Goal: Transaction & Acquisition: Purchase product/service

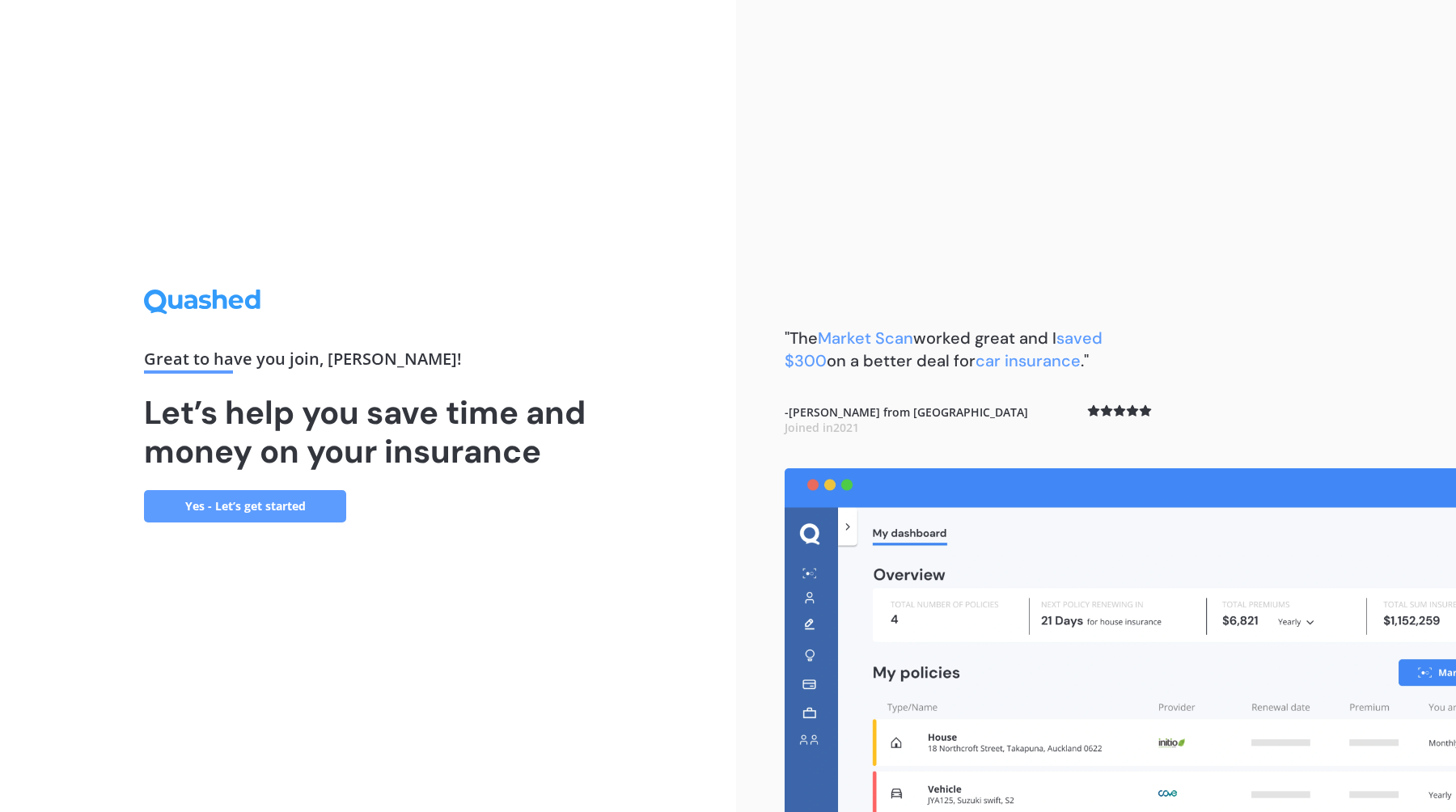
click at [301, 513] on link "Yes - Let’s get started" at bounding box center [245, 506] width 203 height 32
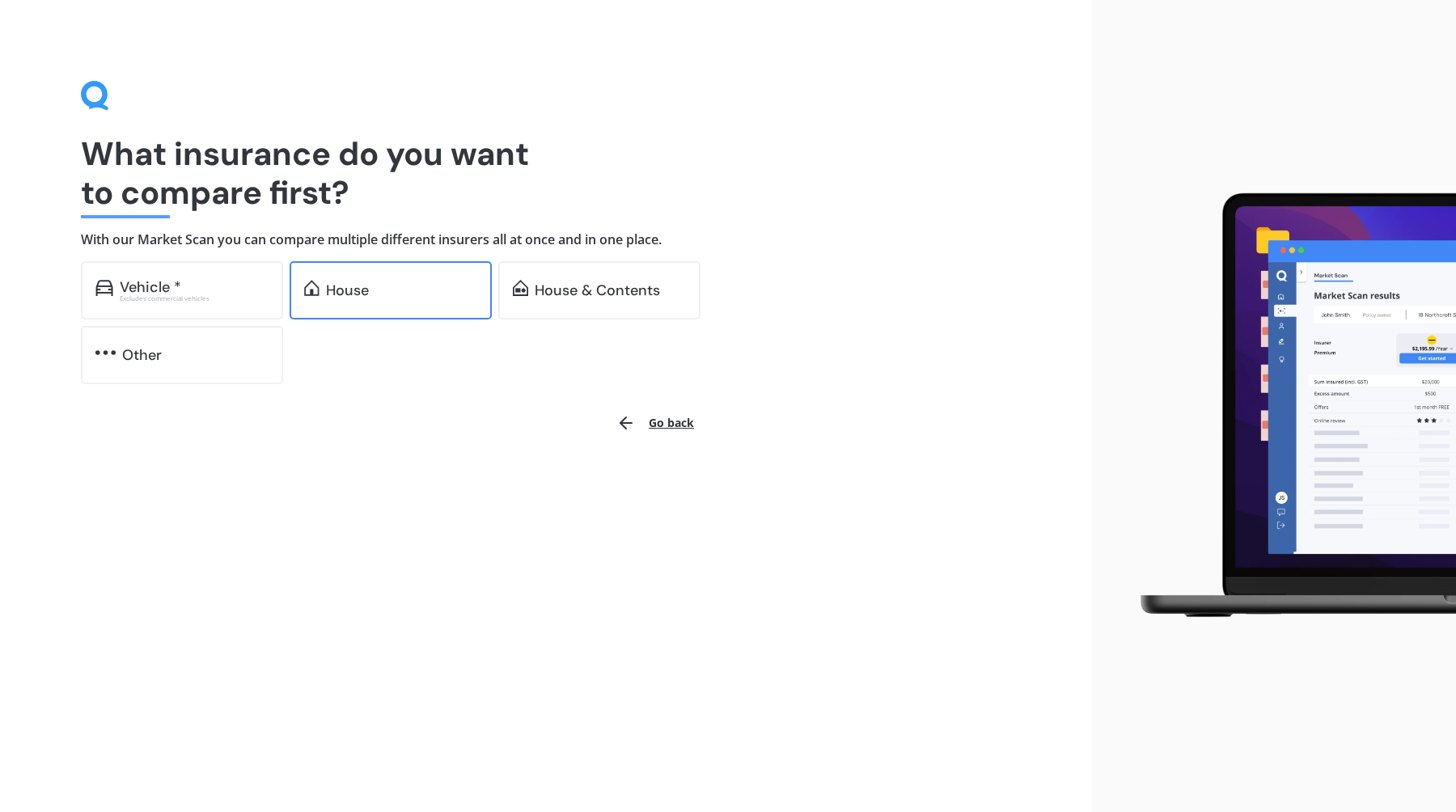
click at [343, 293] on div "House" at bounding box center [347, 290] width 43 height 16
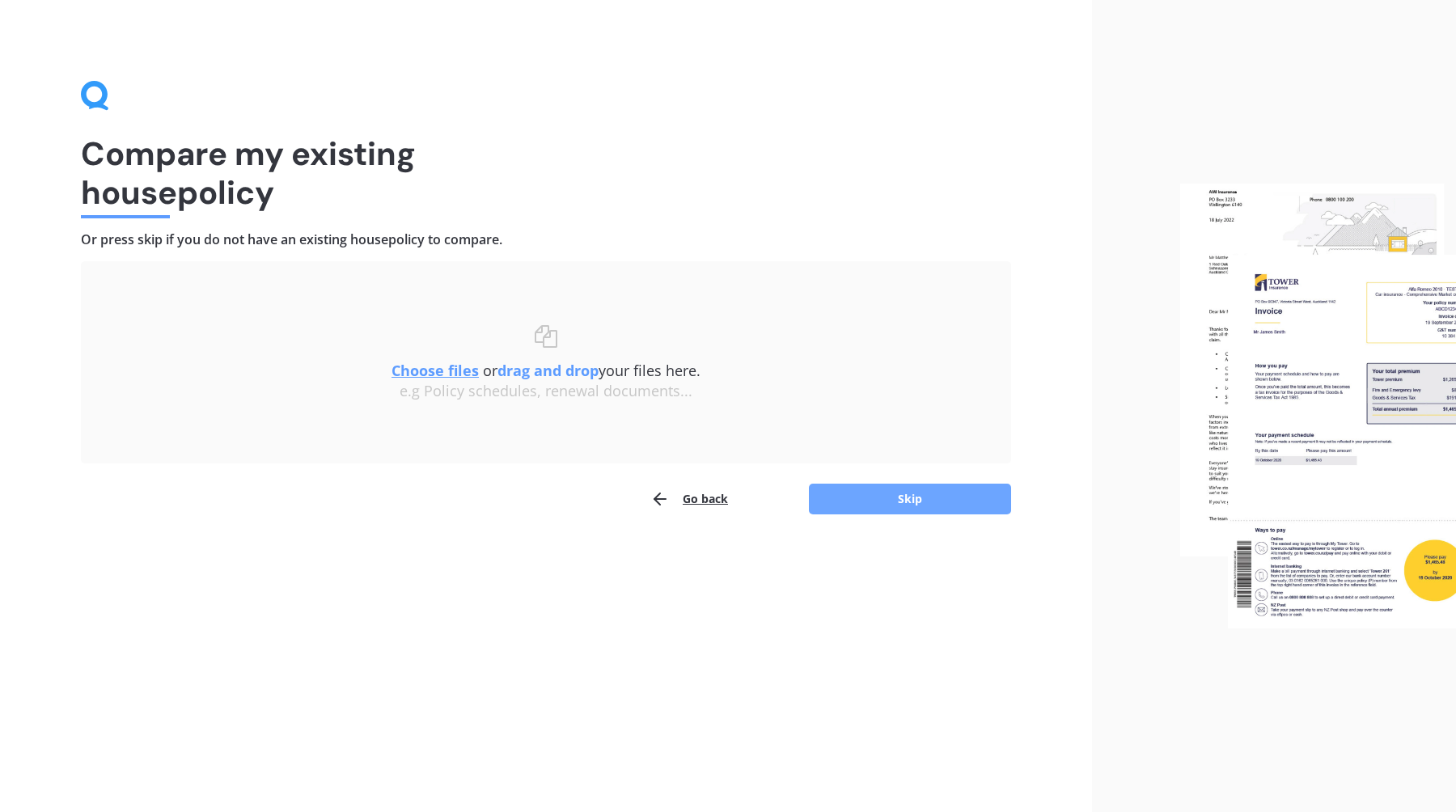
click at [910, 504] on button "Skip" at bounding box center [910, 499] width 203 height 31
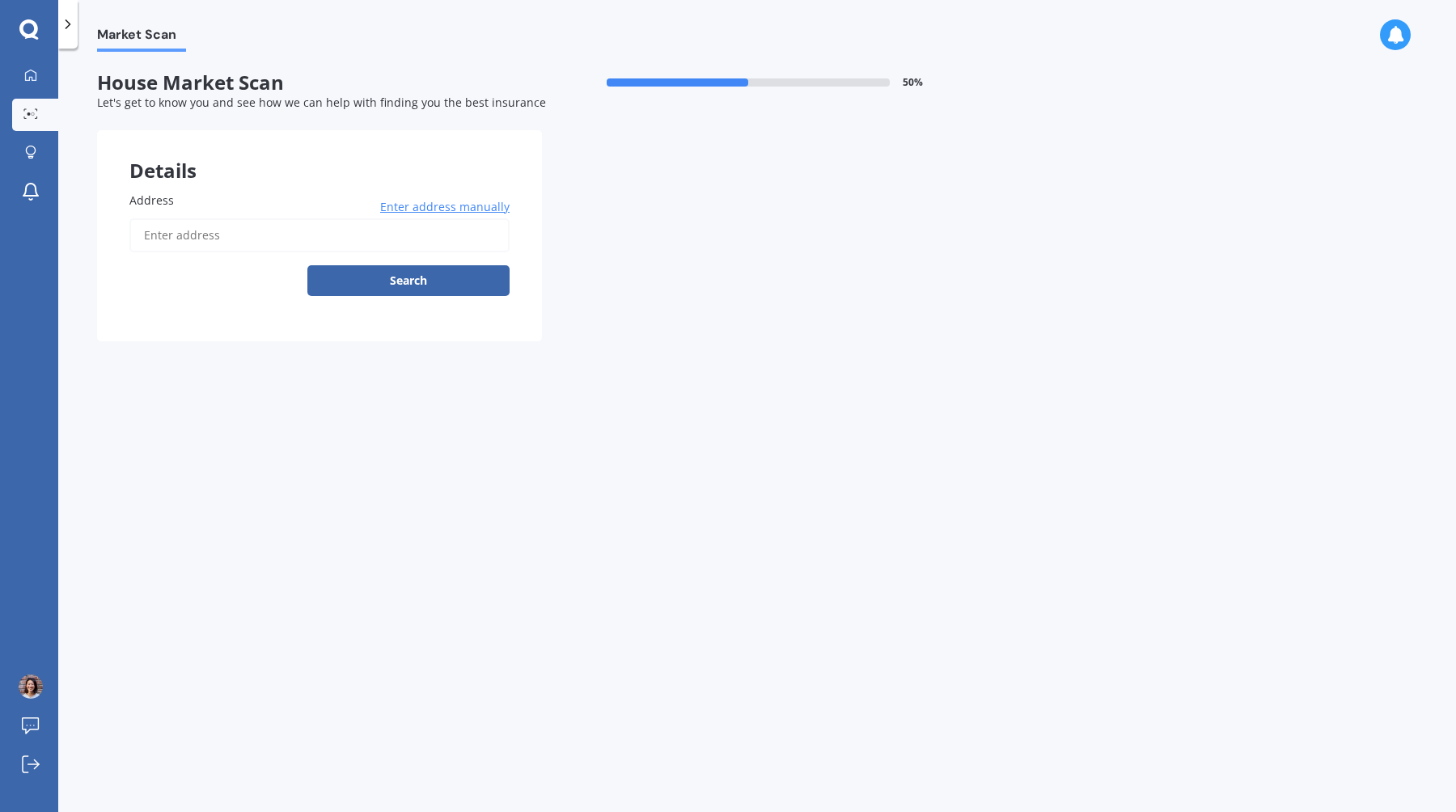
click at [250, 236] on input "Address" at bounding box center [319, 236] width 381 height 34
type input "[STREET_ADDRESS]"
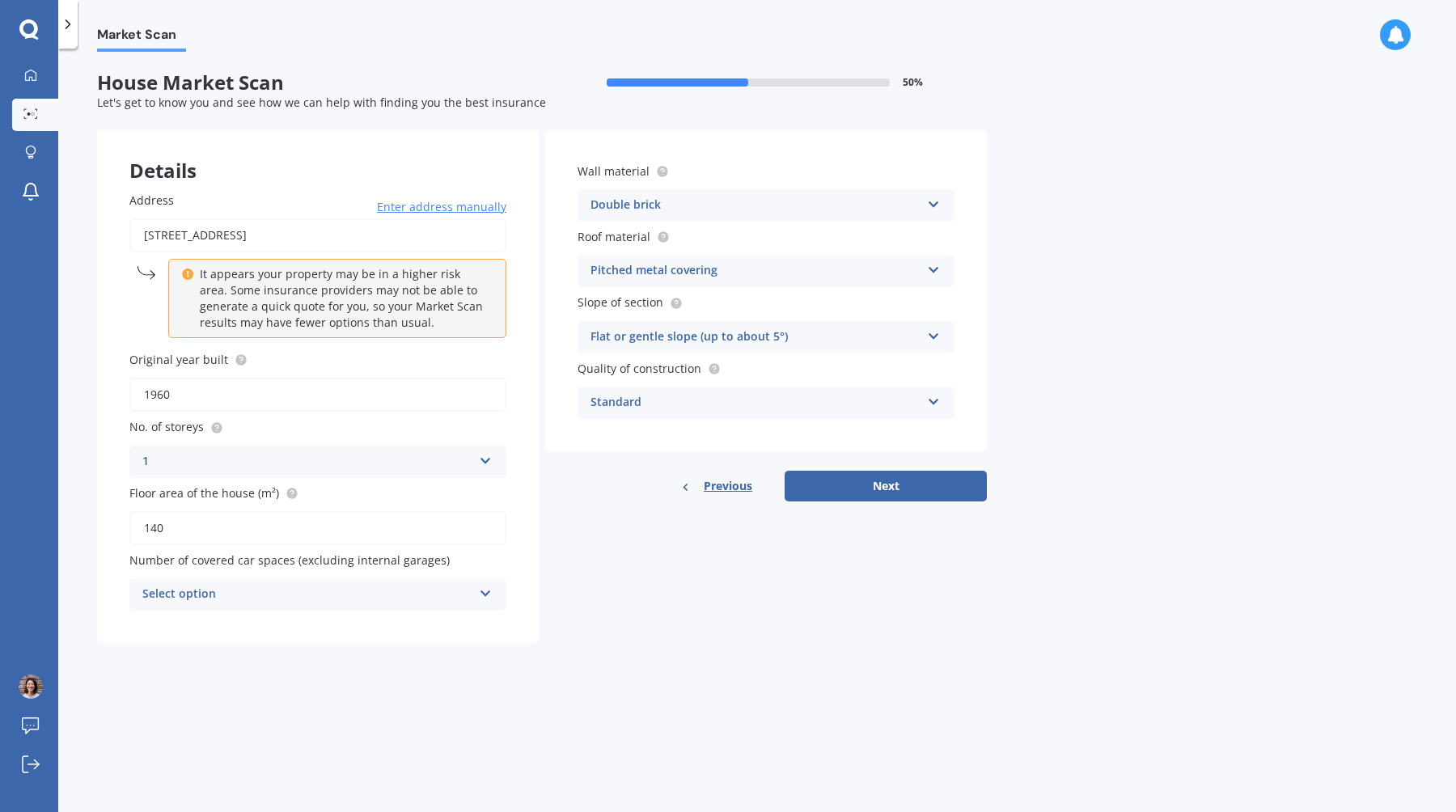
click at [341, 397] on input "1960" at bounding box center [318, 395] width 377 height 34
type input "1997"
click at [280, 532] on input "140" at bounding box center [318, 529] width 377 height 34
type input "150"
click at [278, 600] on div "Select option" at bounding box center [307, 594] width 330 height 20
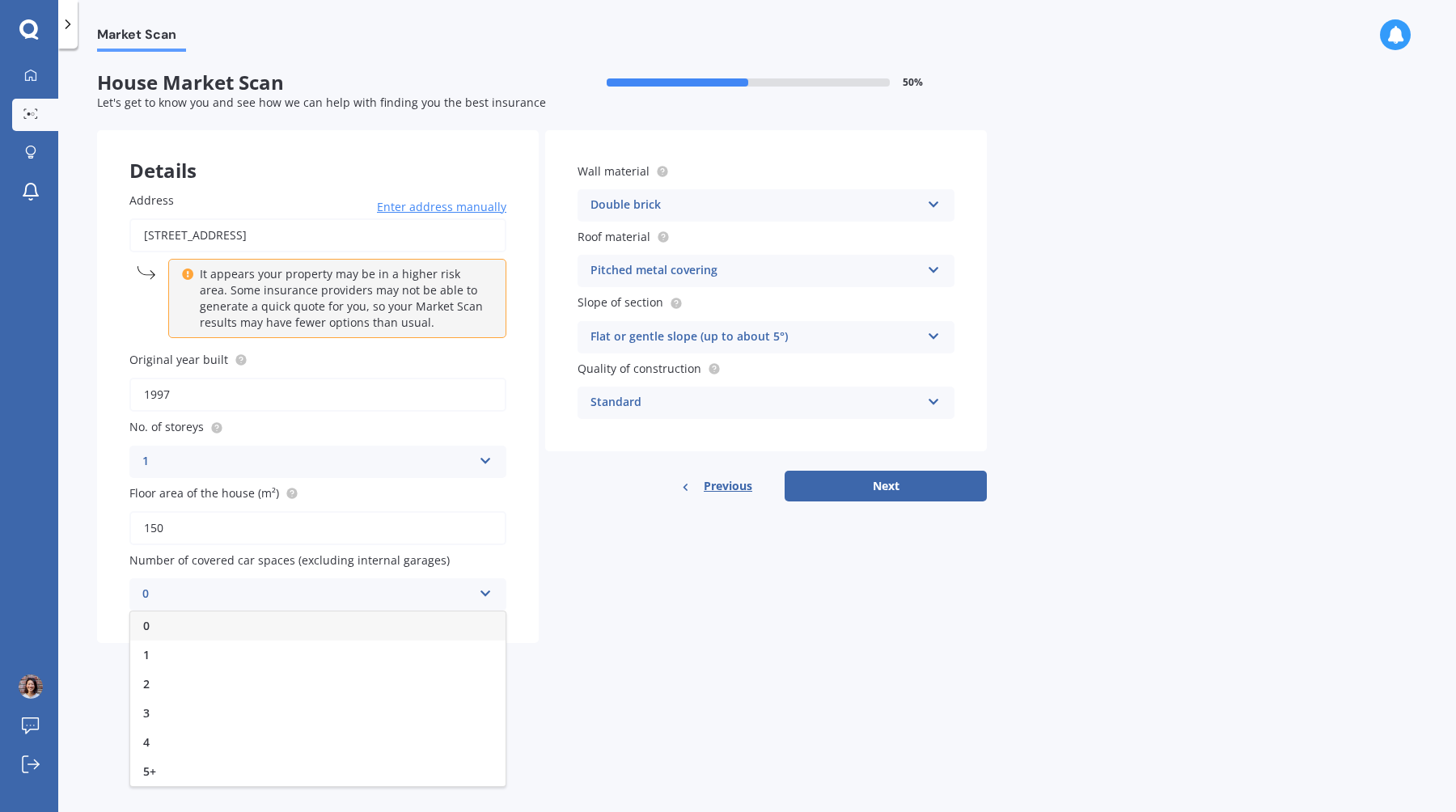
click at [274, 632] on div "0" at bounding box center [318, 626] width 375 height 29
click at [719, 214] on div "Double brick" at bounding box center [756, 205] width 330 height 20
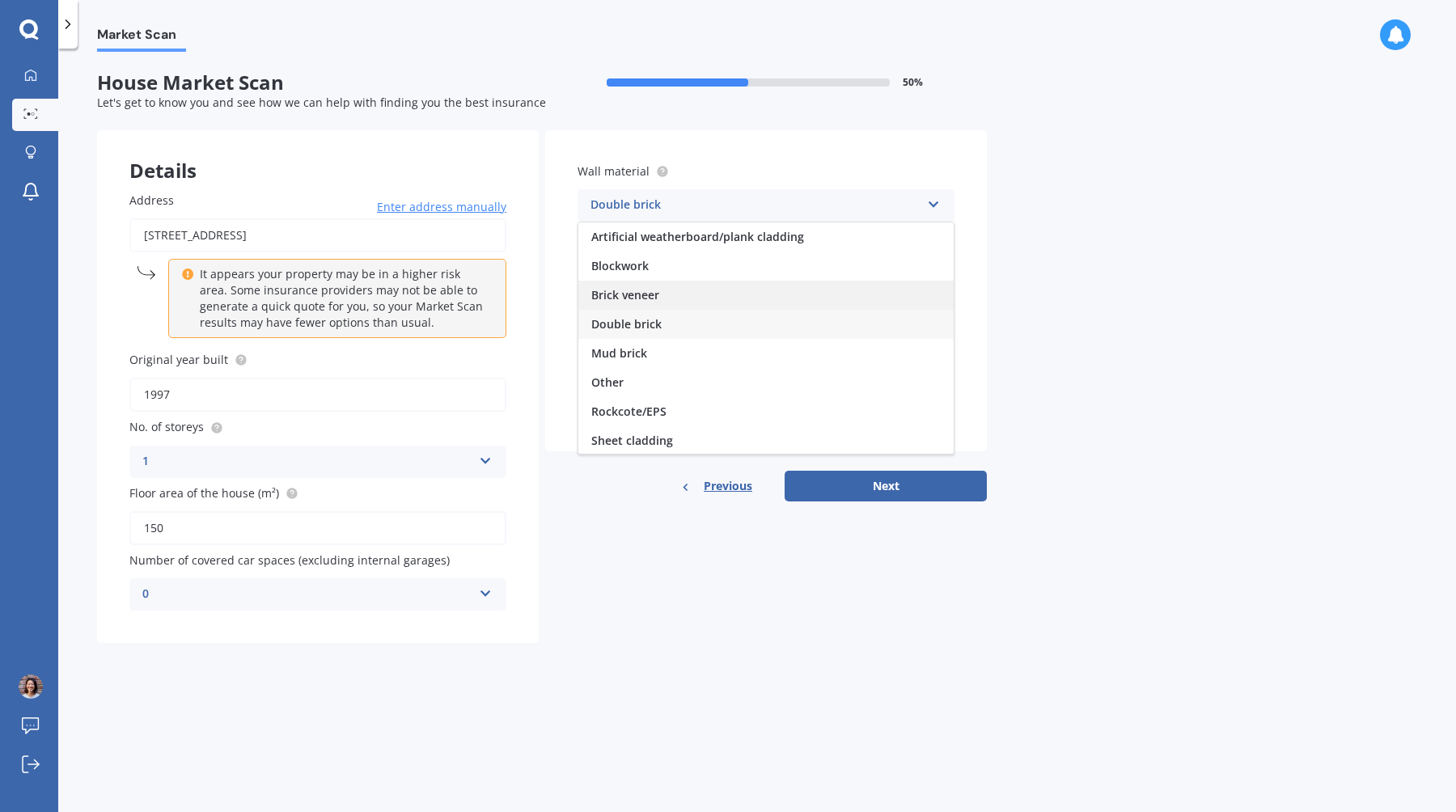
click at [692, 298] on div "Brick veneer" at bounding box center [765, 295] width 375 height 29
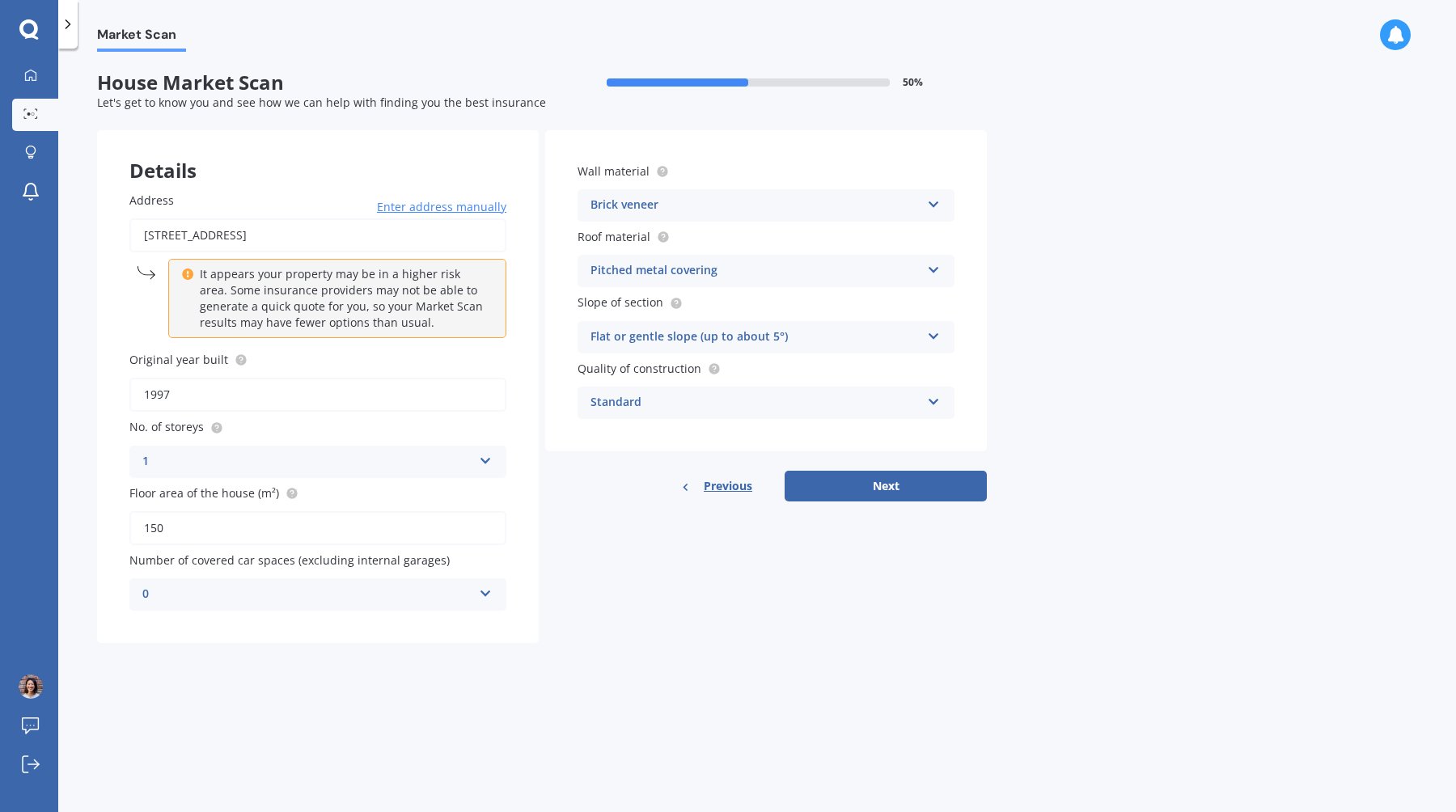
click at [714, 270] on div "Pitched metal covering" at bounding box center [756, 271] width 330 height 20
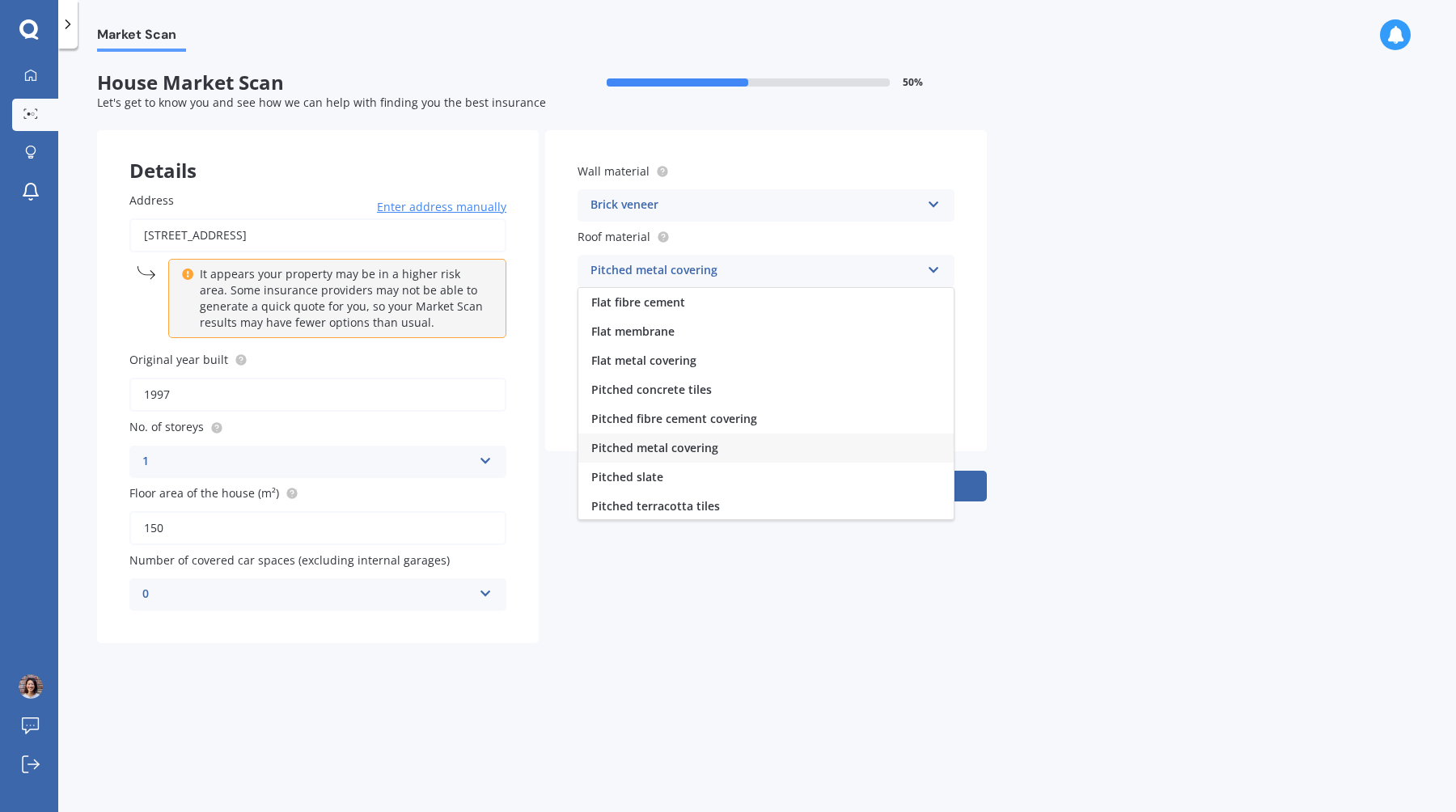
scroll to position [60, 0]
click at [714, 395] on span "Pitched metal covering" at bounding box center [655, 388] width 127 height 15
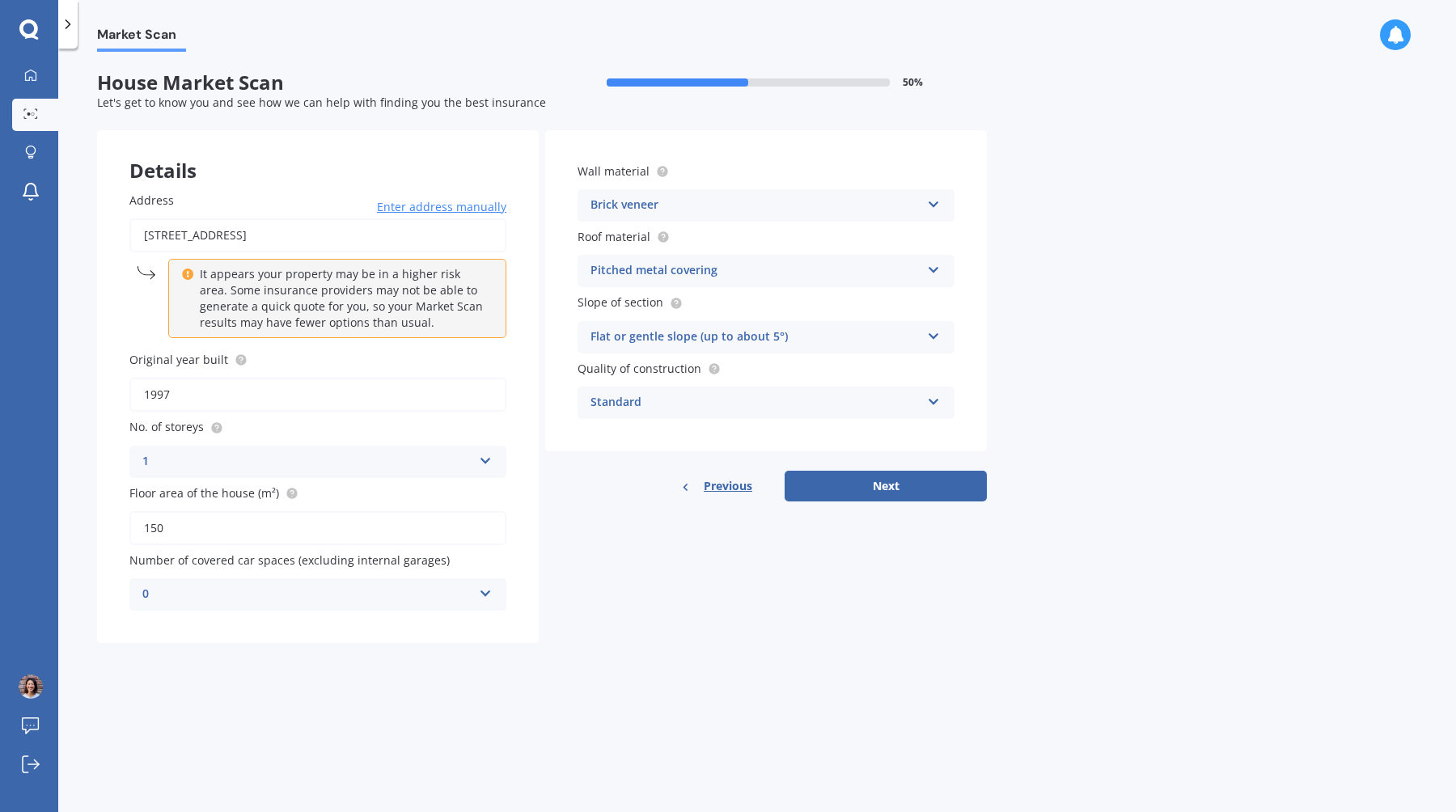
click at [723, 412] on div "Standard" at bounding box center [756, 403] width 330 height 20
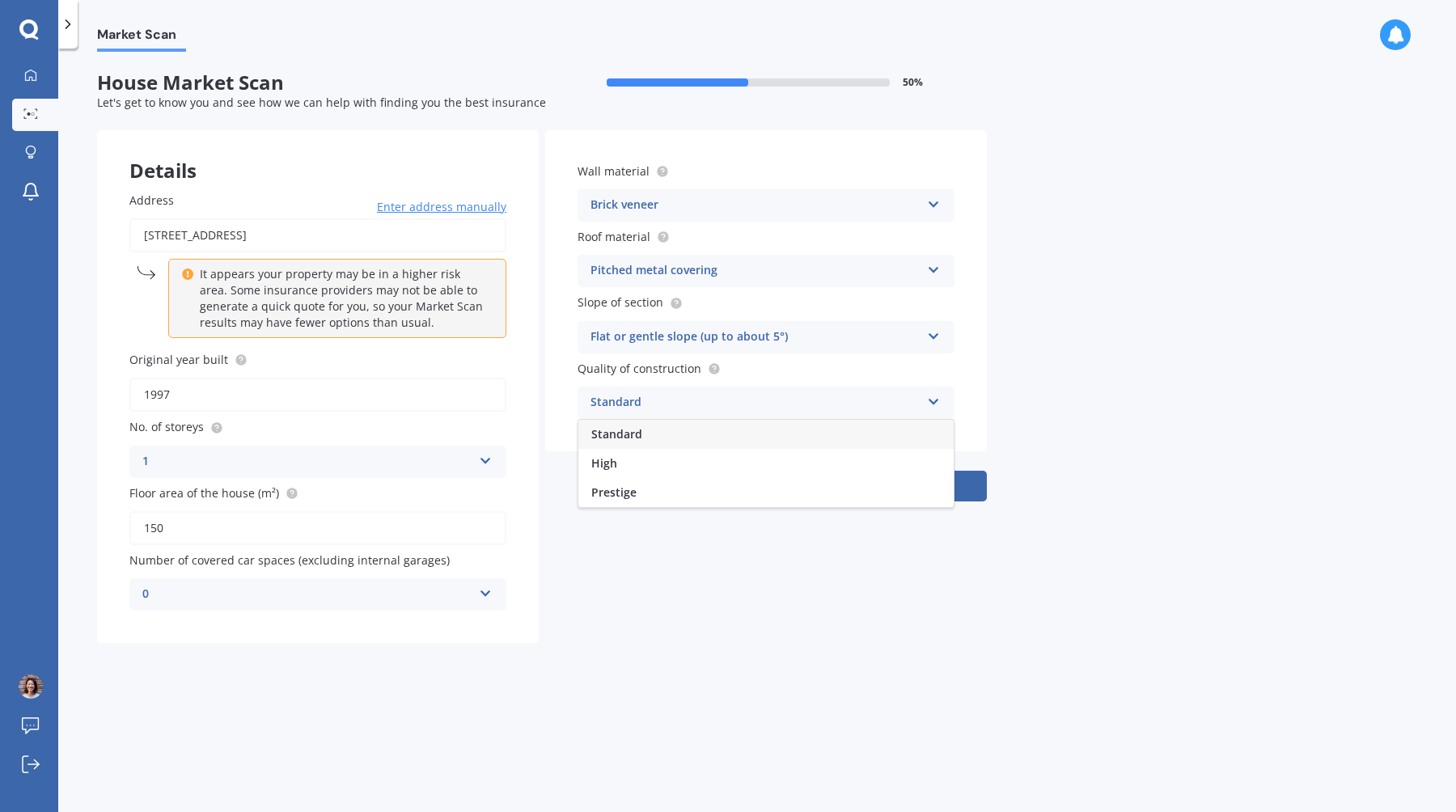
click at [723, 412] on div "Standard" at bounding box center [756, 403] width 330 height 20
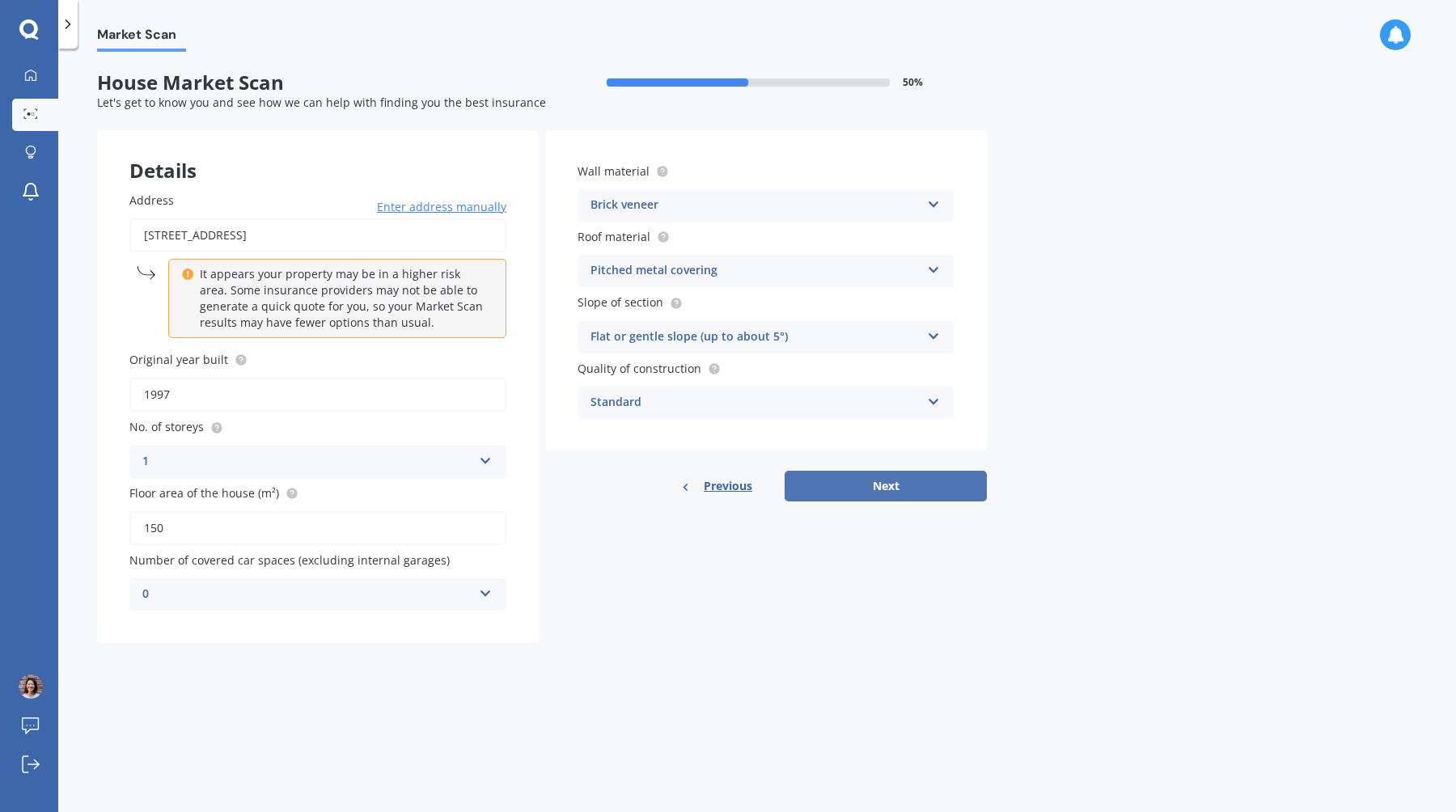
click at [867, 489] on button "Next" at bounding box center [886, 486] width 203 height 31
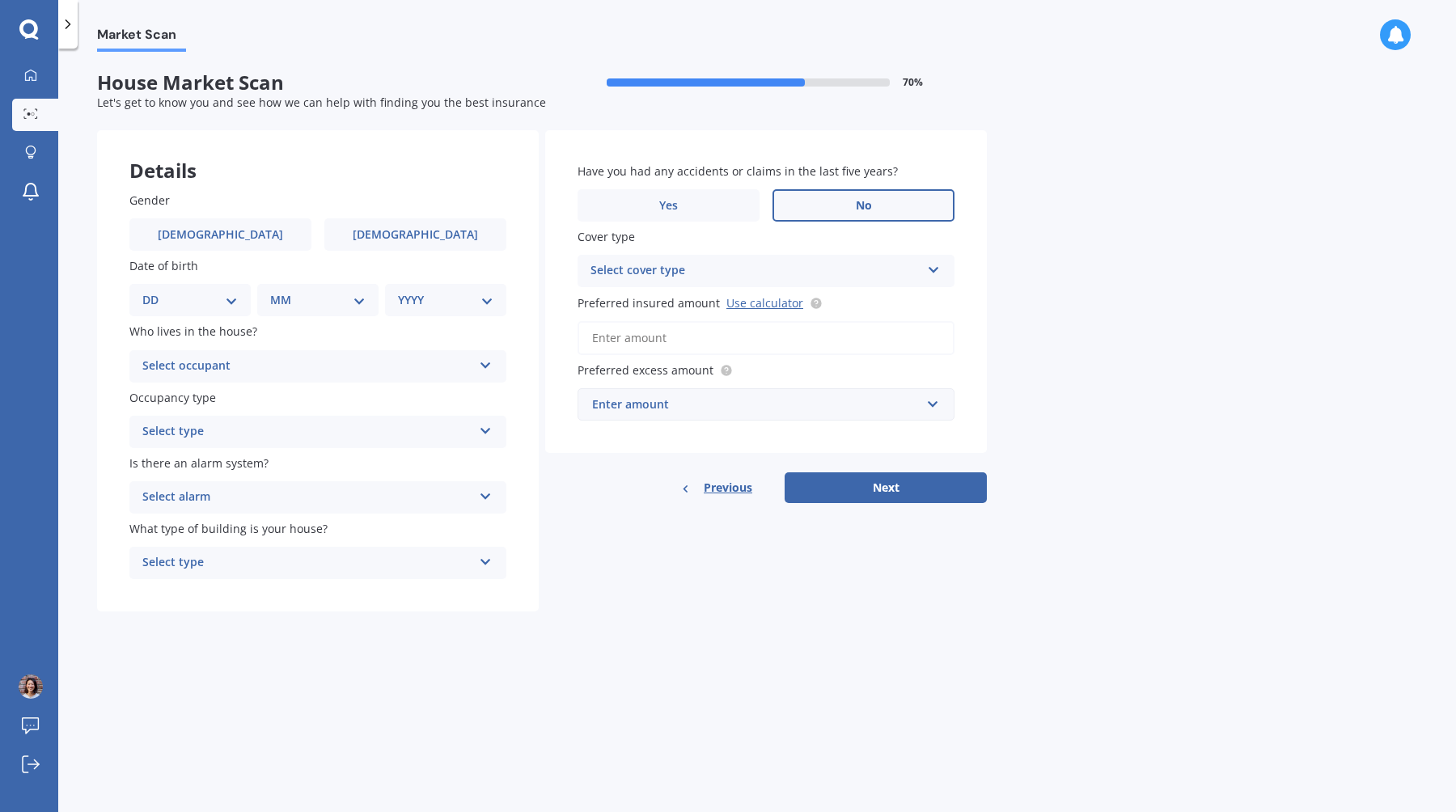
click at [857, 212] on span "No" at bounding box center [863, 206] width 16 height 14
click at [0, 0] on input "No" at bounding box center [0, 0] width 0 height 0
click at [234, 356] on div "Select occupant Owner Owner + Boarder" at bounding box center [318, 366] width 377 height 32
click at [221, 395] on div "Owner" at bounding box center [318, 397] width 375 height 29
click at [228, 428] on div "Select type" at bounding box center [307, 432] width 330 height 20
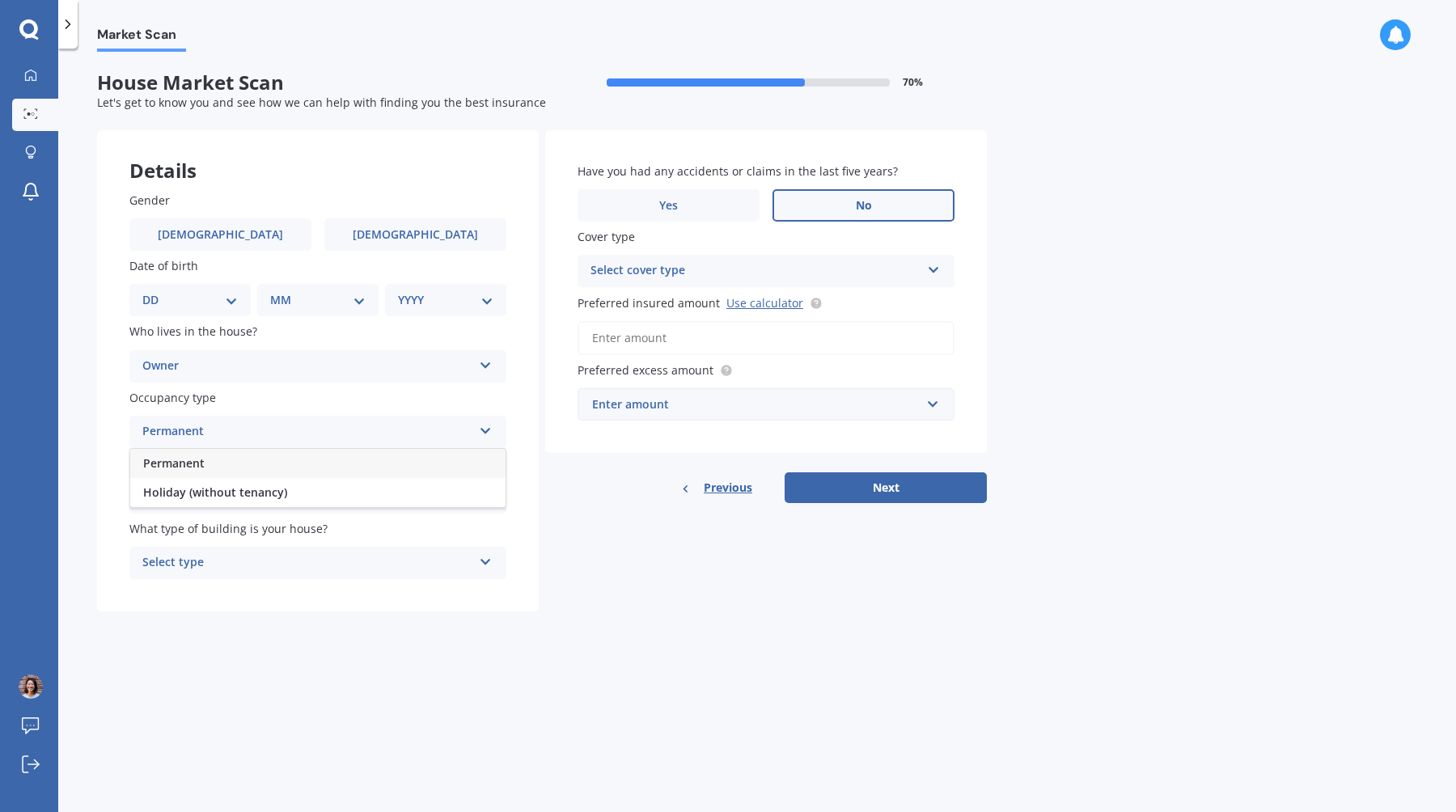
click at [226, 454] on div "Permanent" at bounding box center [318, 463] width 375 height 29
click at [228, 489] on div "Select alarm" at bounding box center [307, 497] width 330 height 20
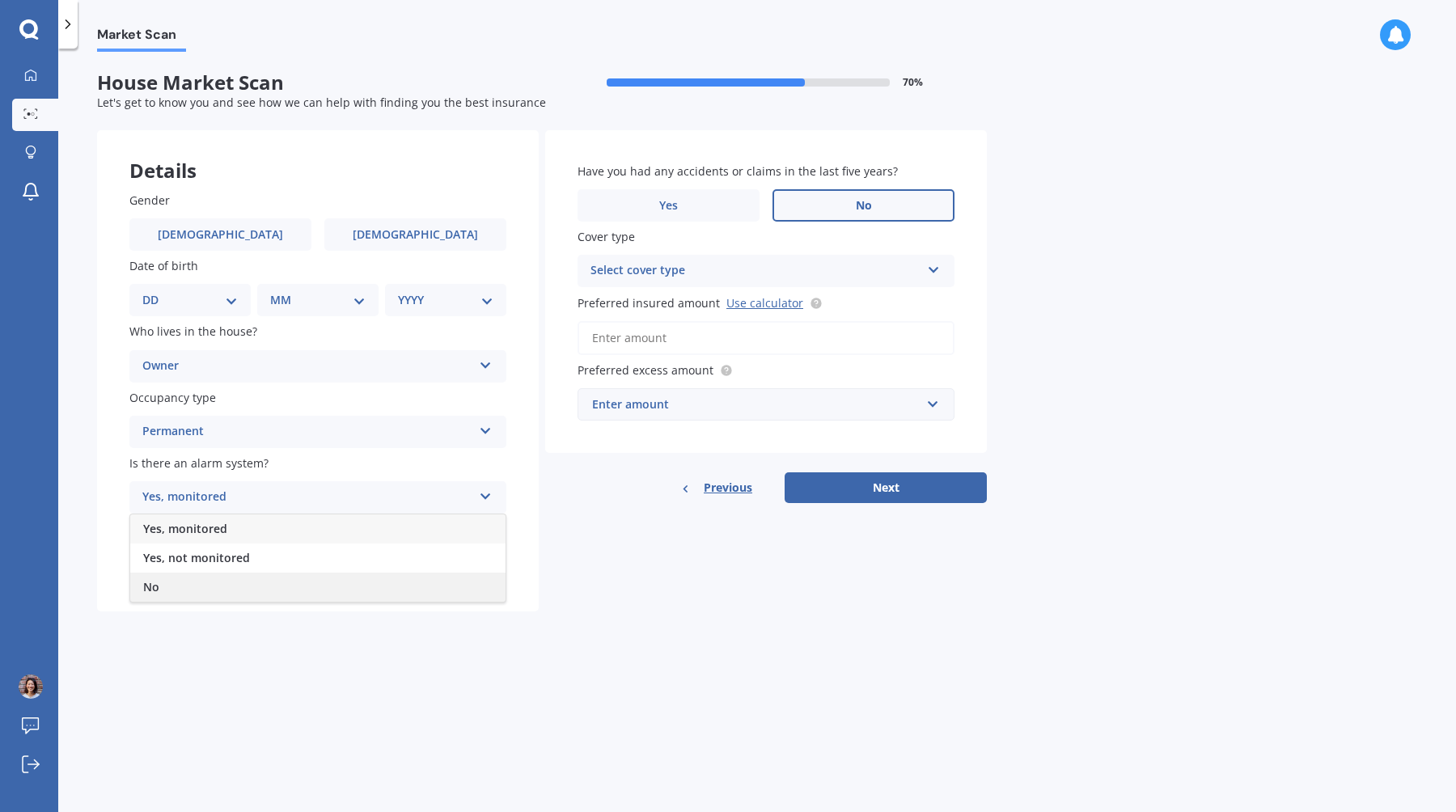
click at [217, 580] on div "No" at bounding box center [318, 587] width 375 height 29
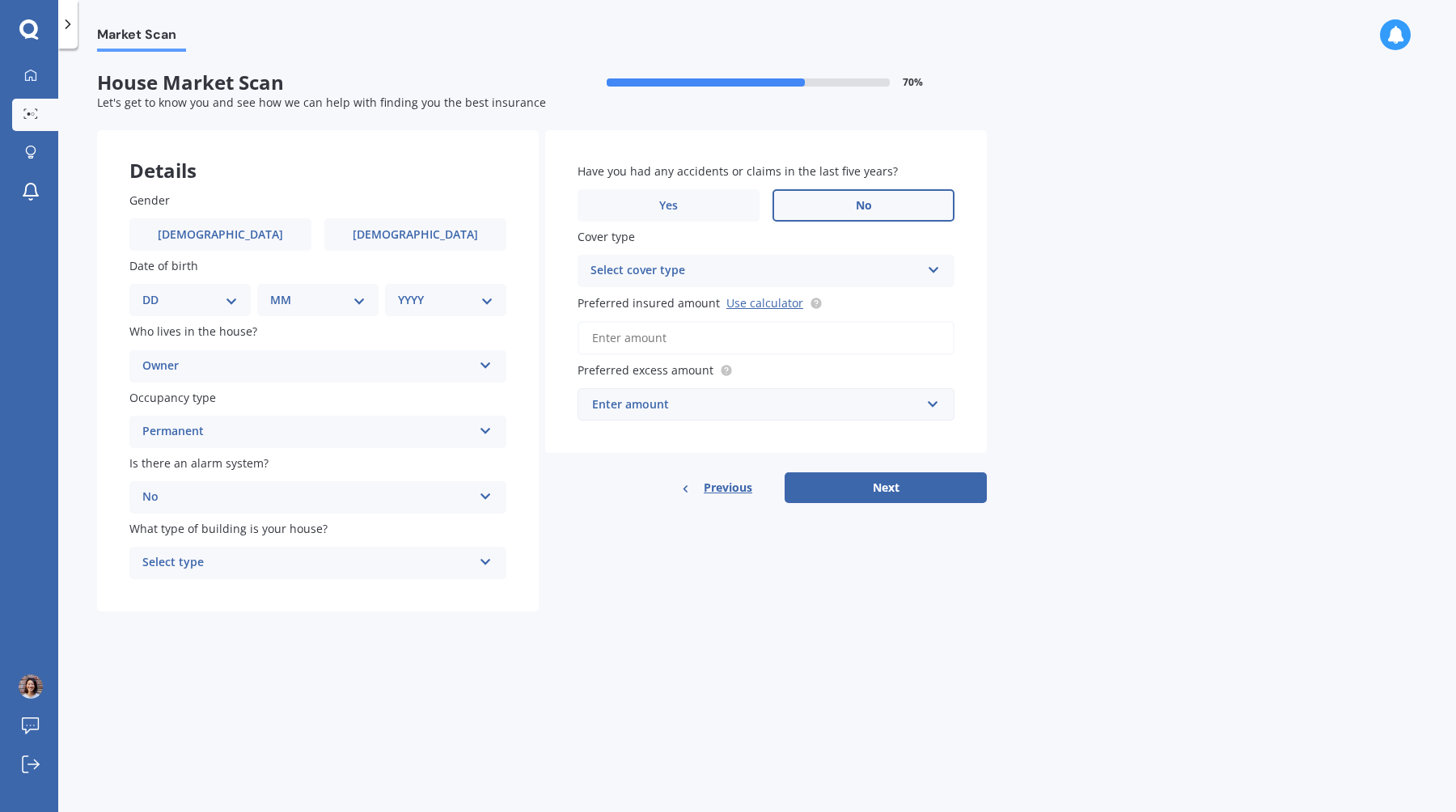
click at [244, 571] on div "Select type" at bounding box center [307, 563] width 330 height 20
click at [239, 593] on div "Freestanding" at bounding box center [318, 594] width 375 height 29
click at [739, 339] on input "Preferred insured amount Use calculator" at bounding box center [765, 338] width 377 height 34
click at [771, 276] on div "Select cover type" at bounding box center [756, 271] width 330 height 20
click at [719, 312] on div "High" at bounding box center [765, 302] width 375 height 29
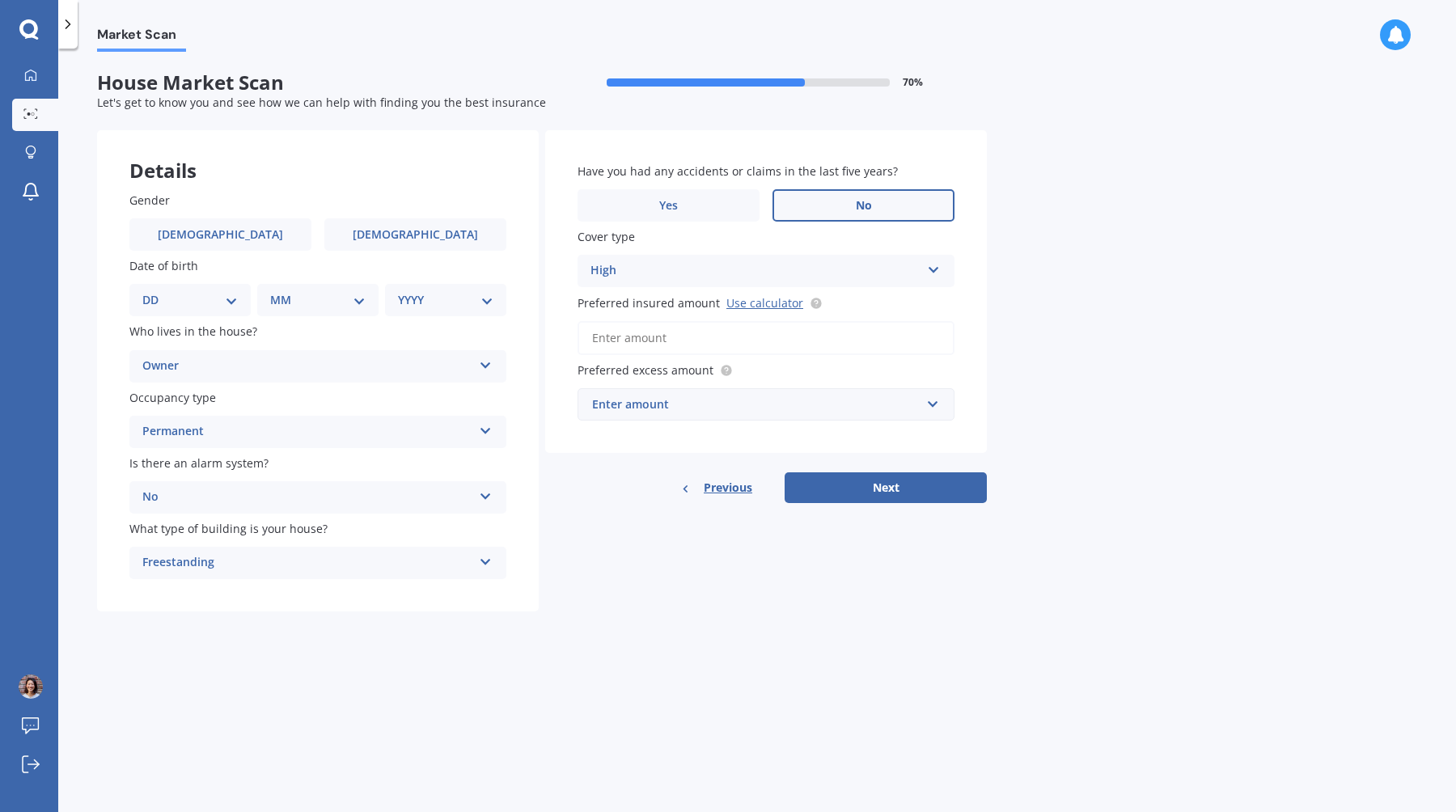
click at [706, 331] on input "Preferred insured amount Use calculator" at bounding box center [765, 338] width 377 height 34
click at [773, 302] on link "Use calculator" at bounding box center [765, 303] width 77 height 15
click at [820, 349] on input "Preferred insured amount Use calculator" at bounding box center [765, 338] width 377 height 34
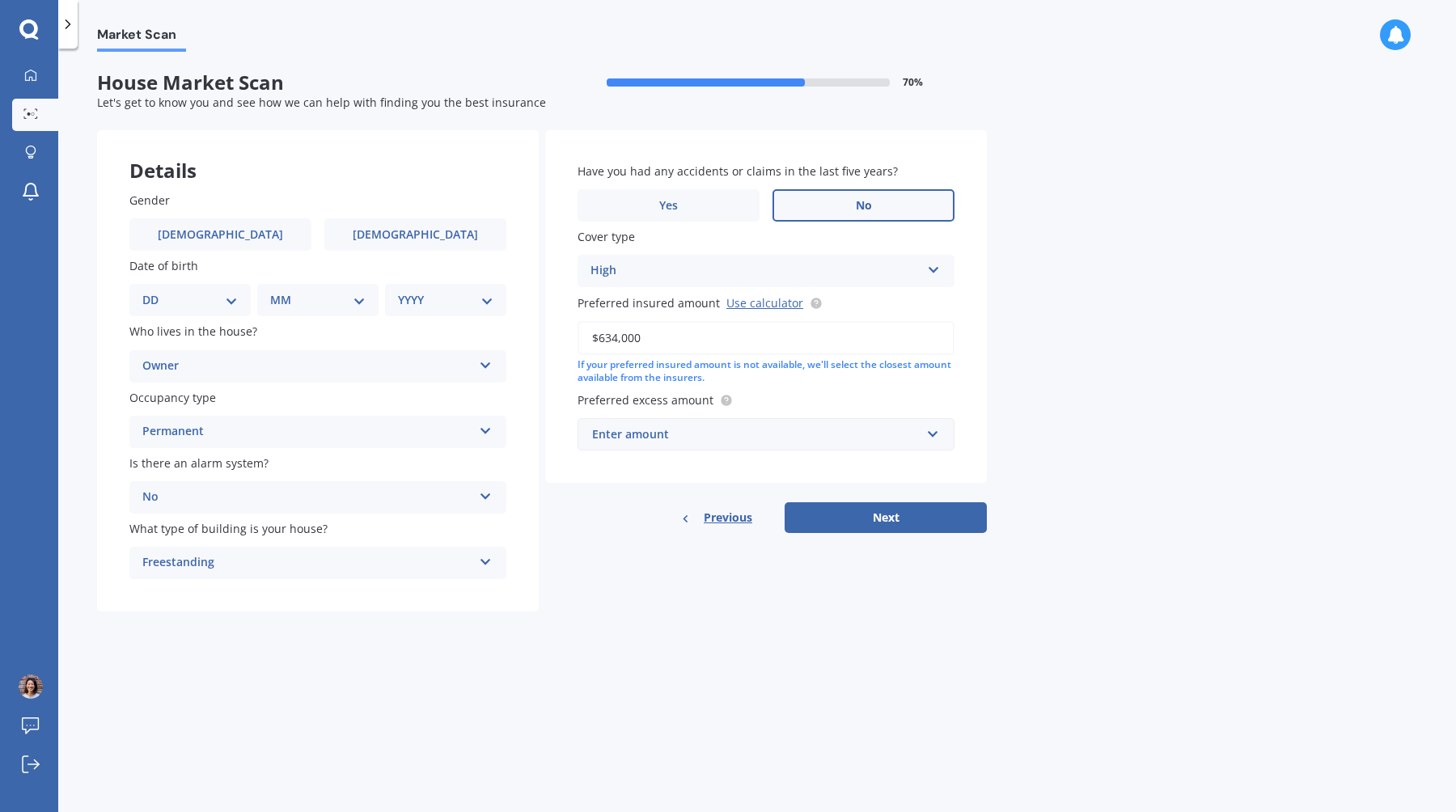
type input "$634,000"
click at [812, 426] on input "text" at bounding box center [760, 434] width 363 height 31
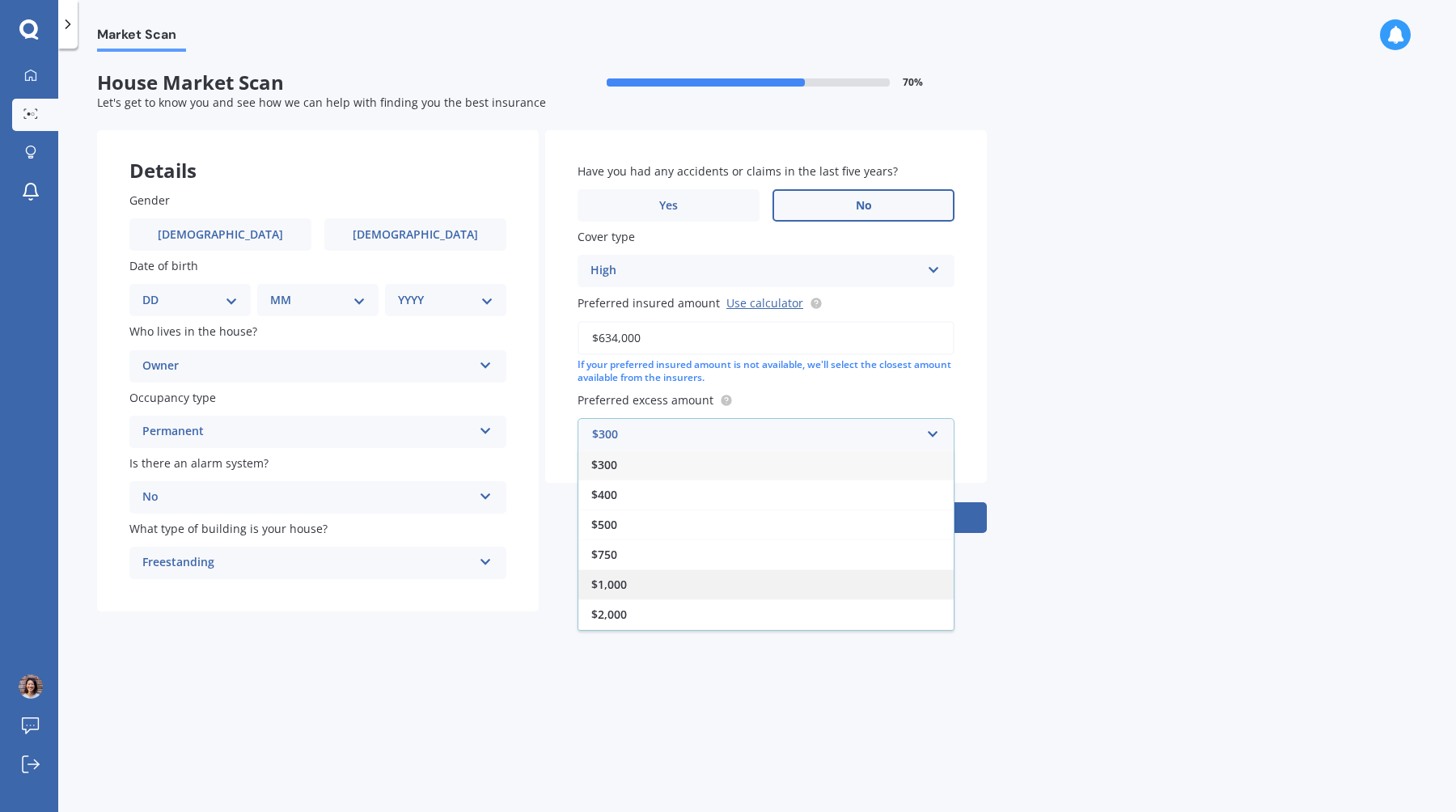
click at [783, 580] on div "$1,000" at bounding box center [765, 584] width 375 height 30
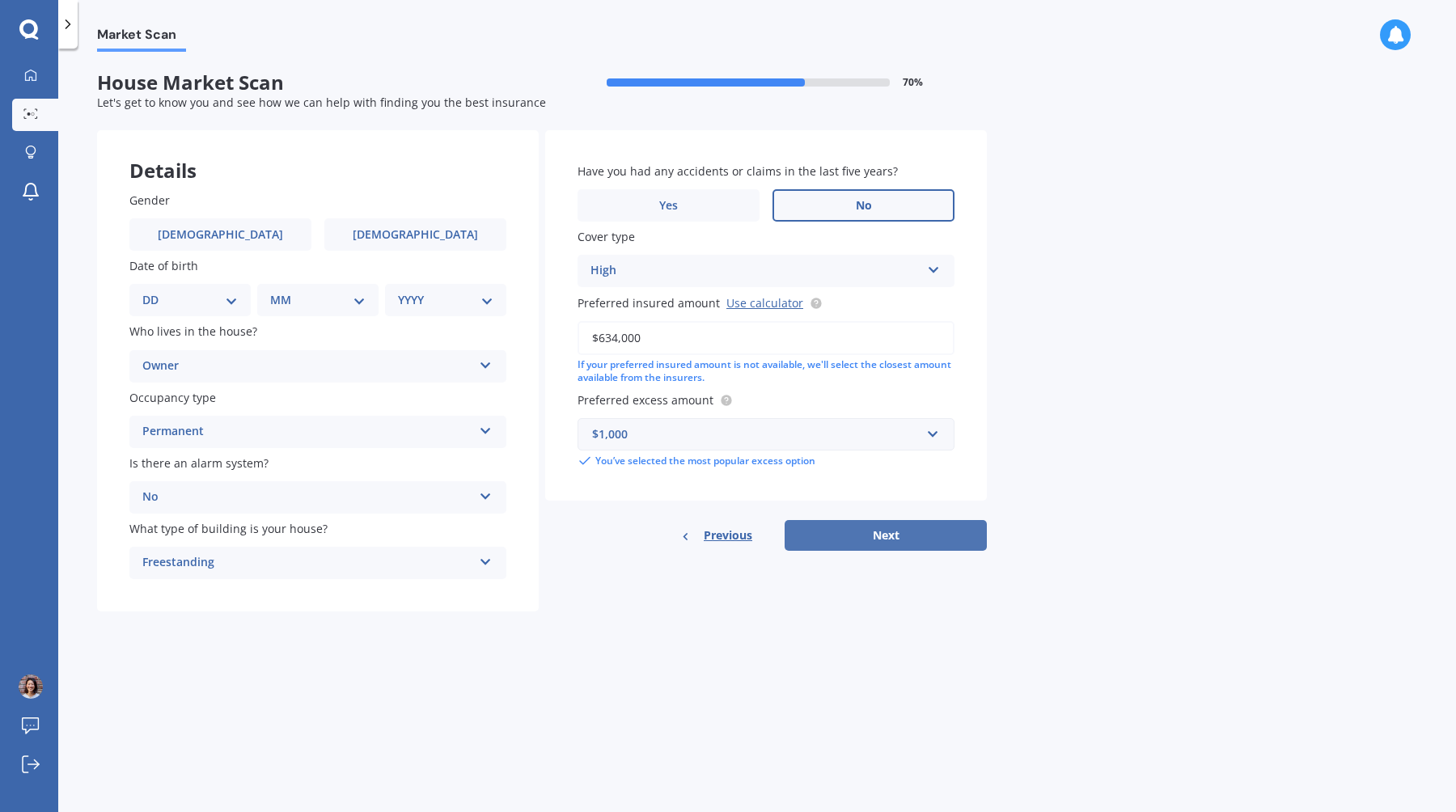
click at [867, 546] on button "Next" at bounding box center [886, 535] width 203 height 31
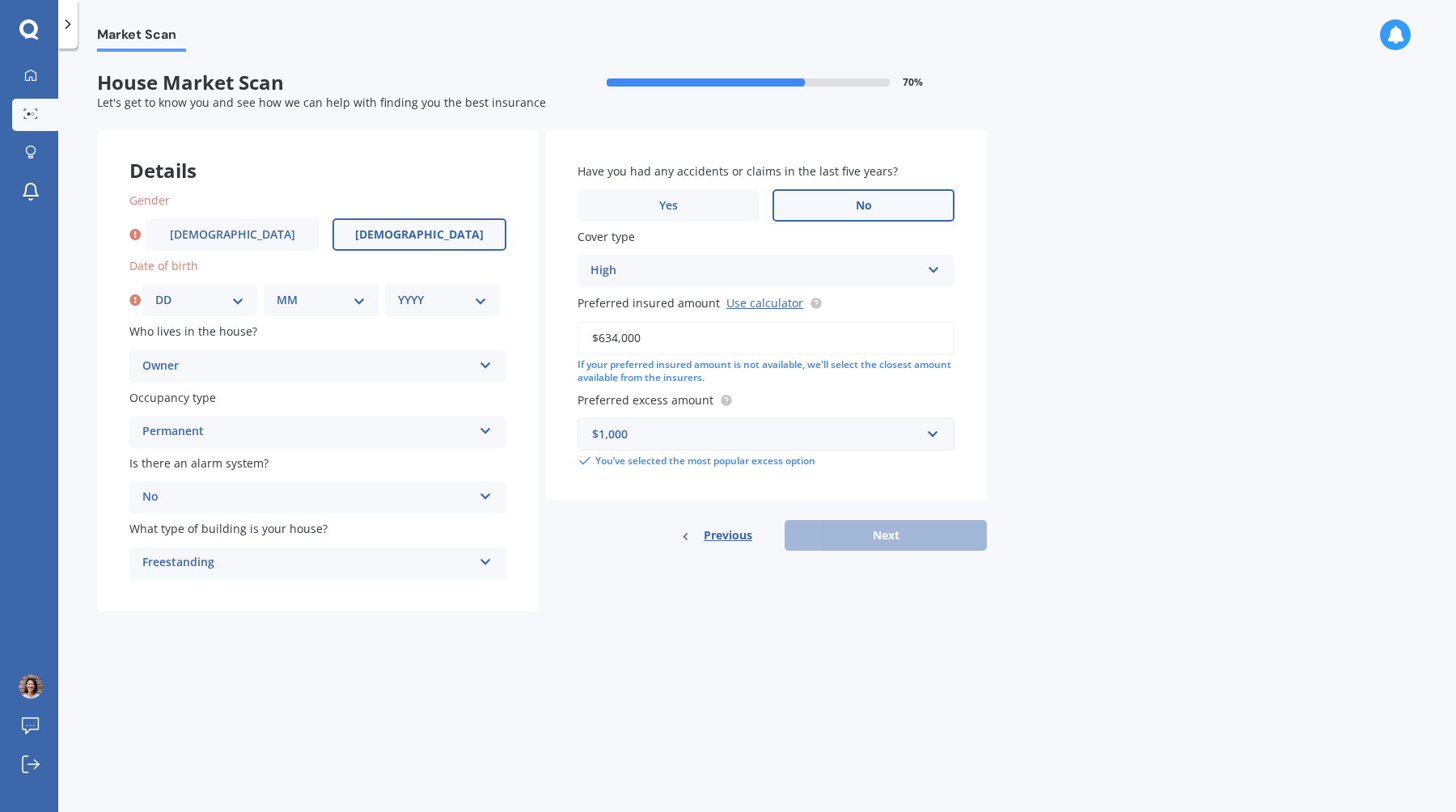
click at [387, 242] on label "[DEMOGRAPHIC_DATA]" at bounding box center [420, 235] width 174 height 32
click at [0, 0] on input "[DEMOGRAPHIC_DATA]" at bounding box center [0, 0] width 0 height 0
click at [236, 308] on select "DD 01 02 03 04 05 06 07 08 09 10 11 12 13 14 15 16 17 18 19 20 21 22 23 24 25 2…" at bounding box center [199, 300] width 89 height 18
select select "16"
click at [155, 292] on select "DD 01 02 03 04 05 06 07 08 09 10 11 12 13 14 15 16 17 18 19 20 21 22 23 24 25 2…" at bounding box center [199, 300] width 89 height 18
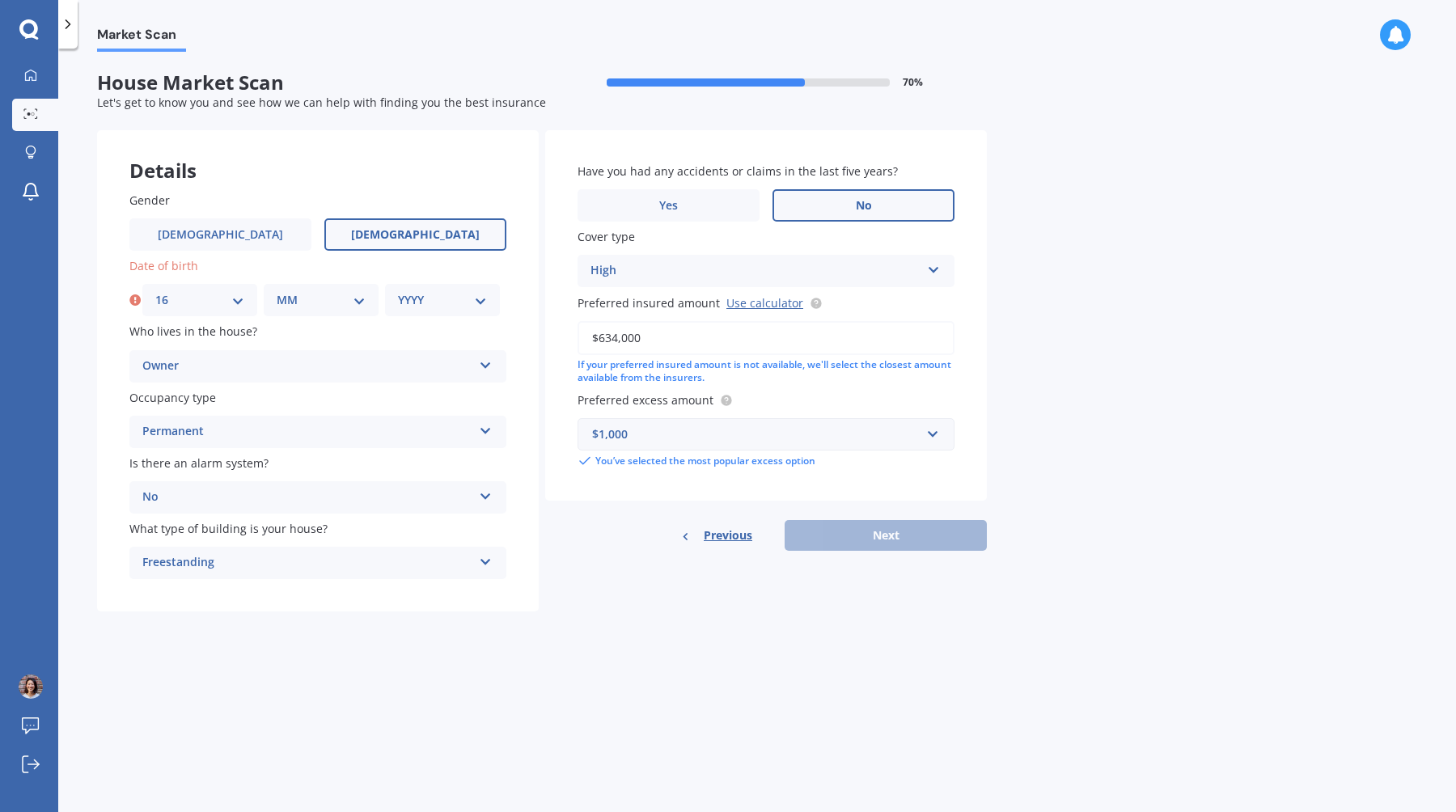
click at [310, 297] on select "MM 01 02 03 04 05 06 07 08 09 10 11 12" at bounding box center [321, 300] width 89 height 18
select select "04"
click at [277, 292] on select "MM 01 02 03 04 05 06 07 08 09 10 11 12" at bounding box center [321, 300] width 89 height 18
click at [435, 297] on select "YYYY 2009 2008 2007 2006 2005 2004 2003 2002 2001 2000 1999 1998 1997 1996 1995…" at bounding box center [442, 300] width 89 height 18
click at [398, 292] on select "YYYY 2009 2008 2007 2006 2005 2004 2003 2002 2001 2000 1999 1998 1997 1996 1995…" at bounding box center [442, 300] width 89 height 18
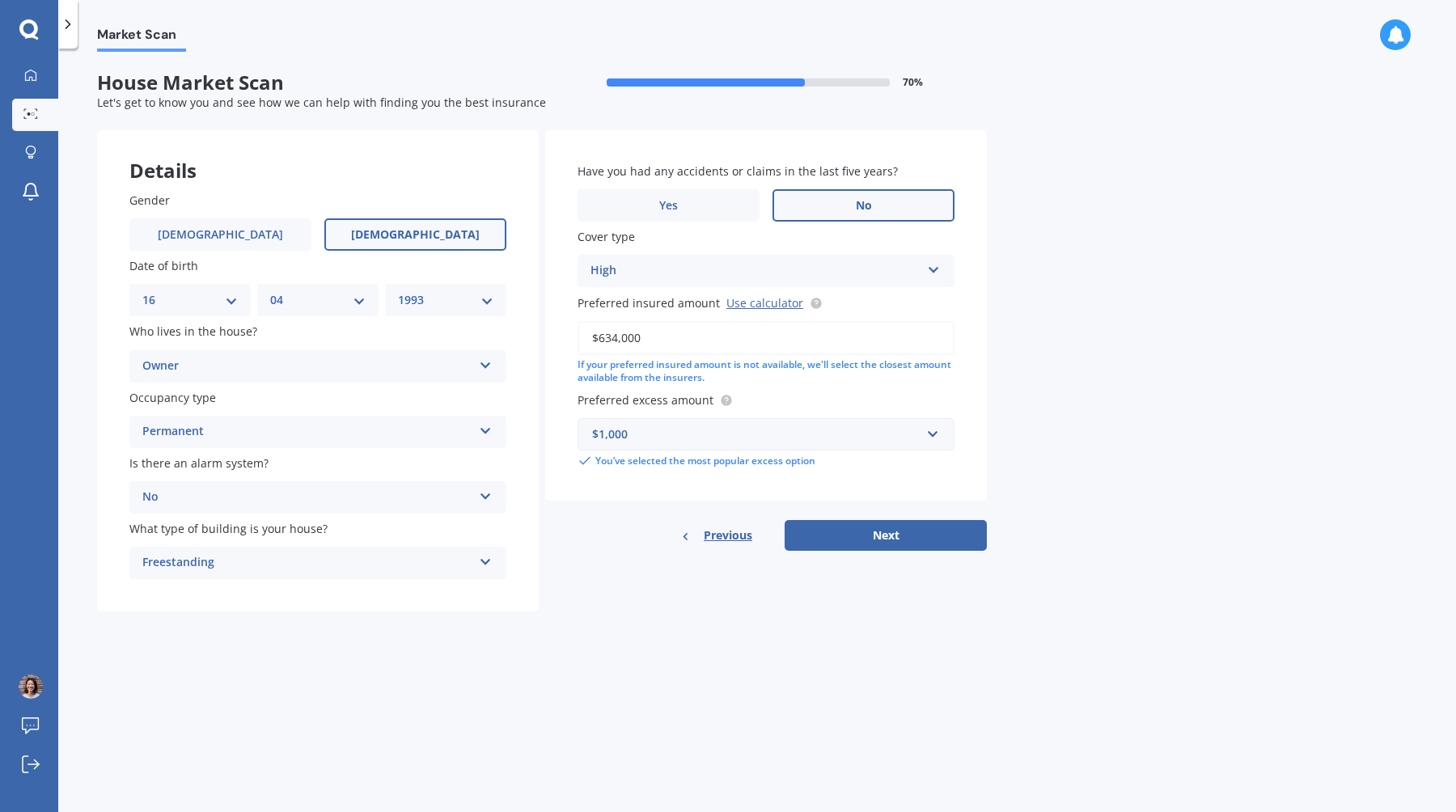
click at [433, 291] on div "YYYY 2009 2008 2007 2006 2005 2004 2003 2002 2001 2000 1999 1998 1997 1996 1995…" at bounding box center [445, 300] width 122 height 32
click at [447, 312] on div "YYYY 2009 2008 2007 2006 2005 2004 2003 2002 2001 2000 1999 1998 1997 1996 1995…" at bounding box center [445, 300] width 122 height 32
click at [462, 293] on select "YYYY 2009 2008 2007 2006 2005 2004 2003 2002 2001 2000 1999 1998 1997 1996 1995…" at bounding box center [445, 300] width 95 height 18
select select "1994"
click at [398, 292] on select "YYYY 2009 2008 2007 2006 2005 2004 2003 2002 2001 2000 1999 1998 1997 1996 1995…" at bounding box center [445, 300] width 95 height 18
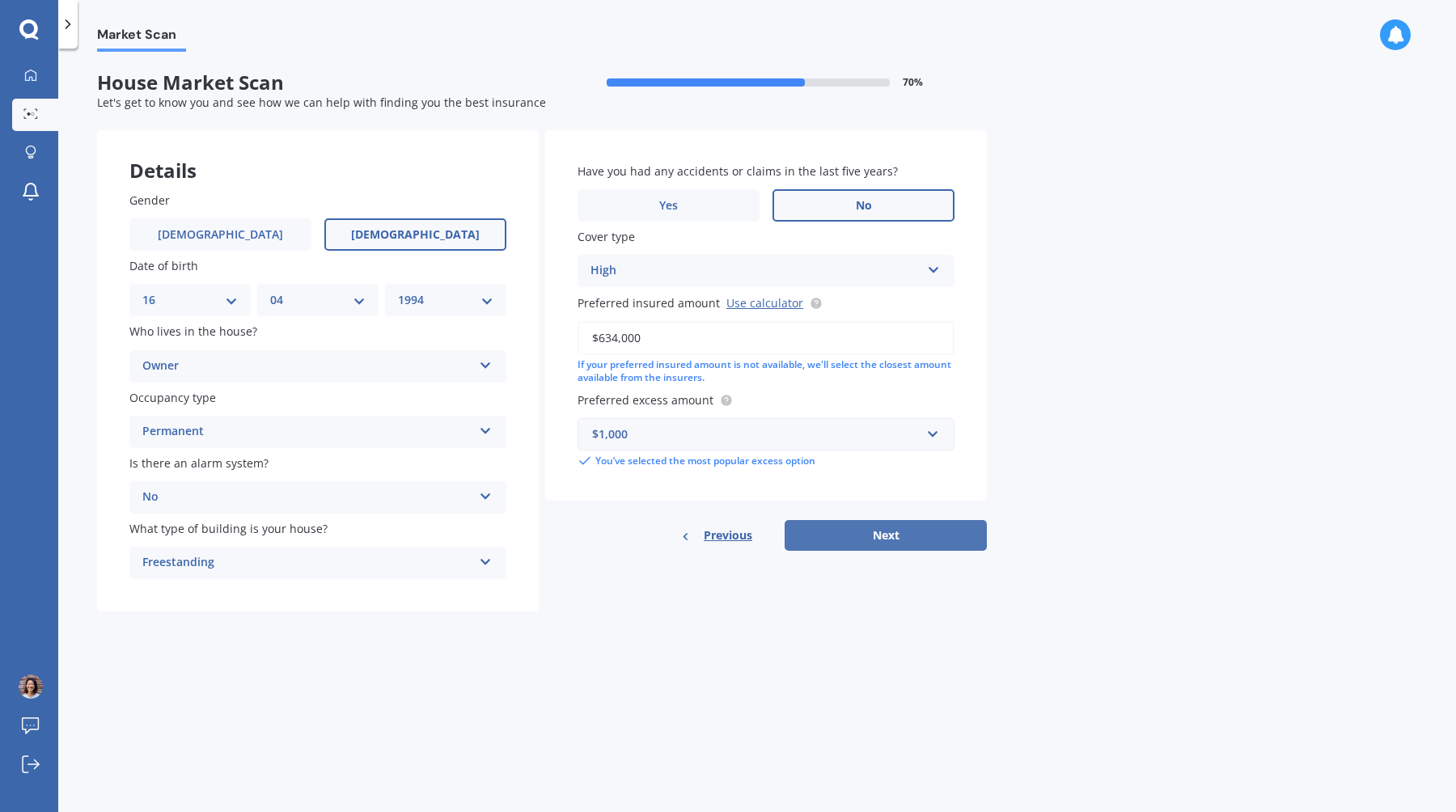
click at [919, 533] on button "Next" at bounding box center [886, 535] width 203 height 31
select select "16"
select select "04"
select select "1994"
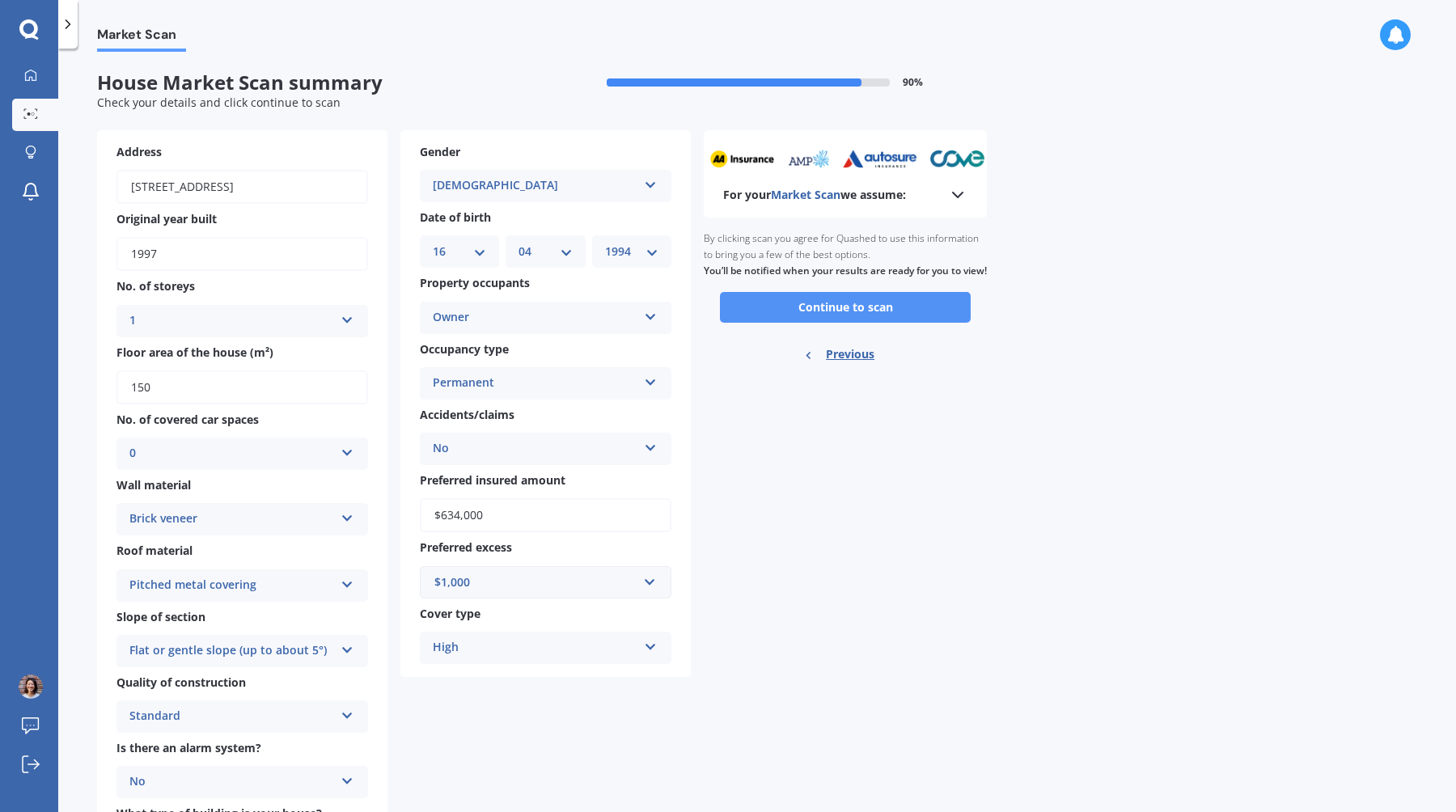
click at [824, 320] on button "Continue to scan" at bounding box center [846, 307] width 251 height 31
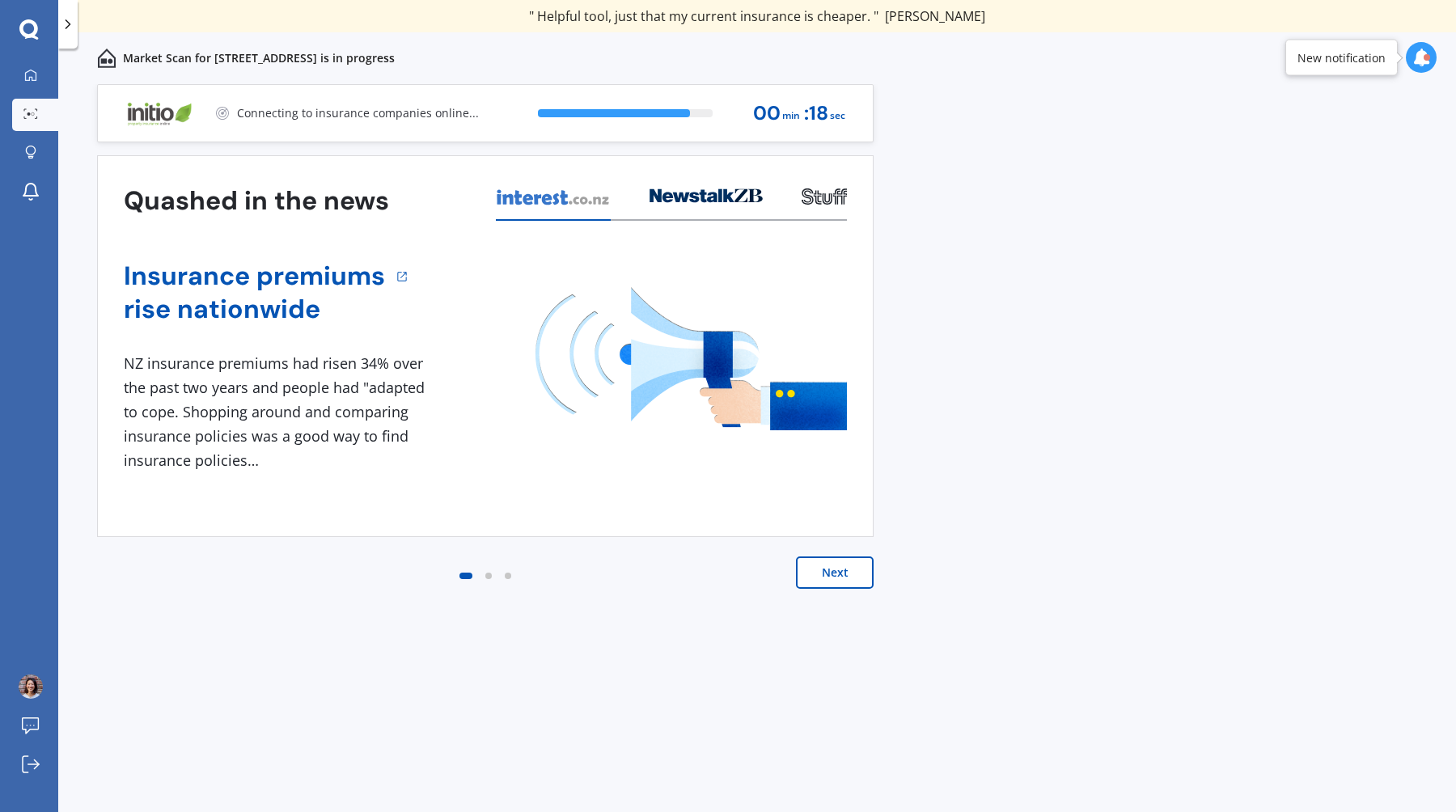
click at [845, 582] on button "Next" at bounding box center [834, 573] width 77 height 32
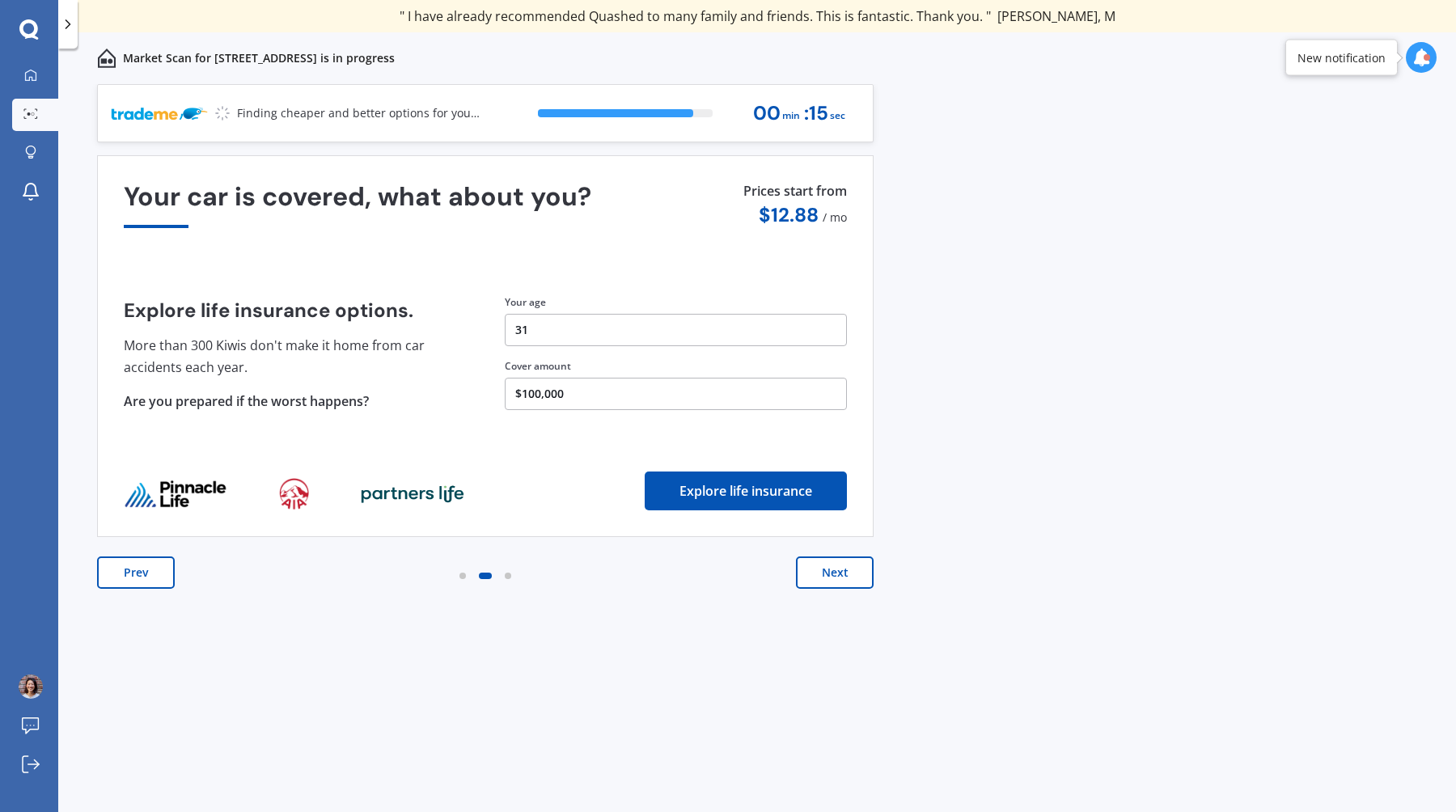
click at [851, 578] on button "Next" at bounding box center [834, 573] width 77 height 32
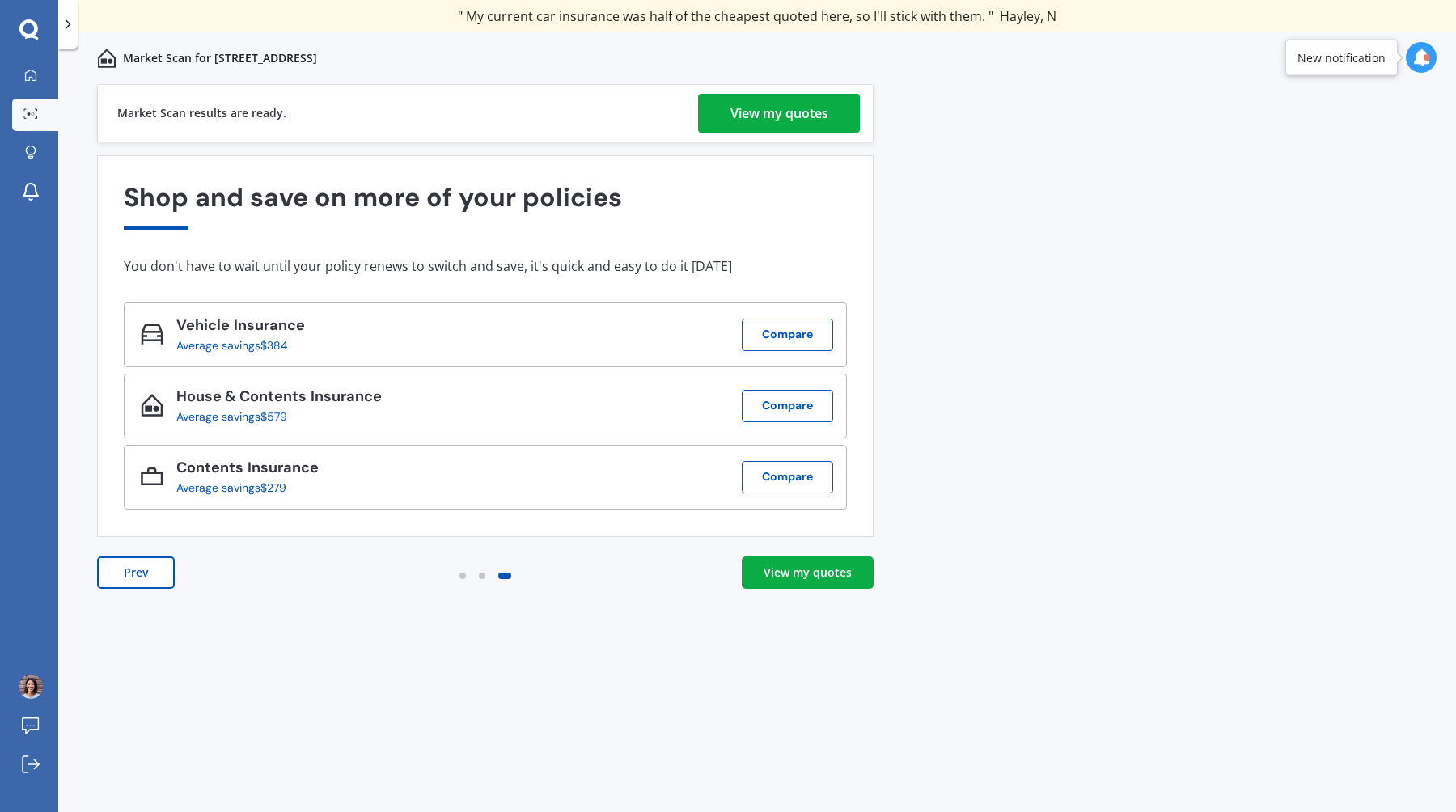
click at [797, 588] on link "View my quotes" at bounding box center [807, 573] width 132 height 32
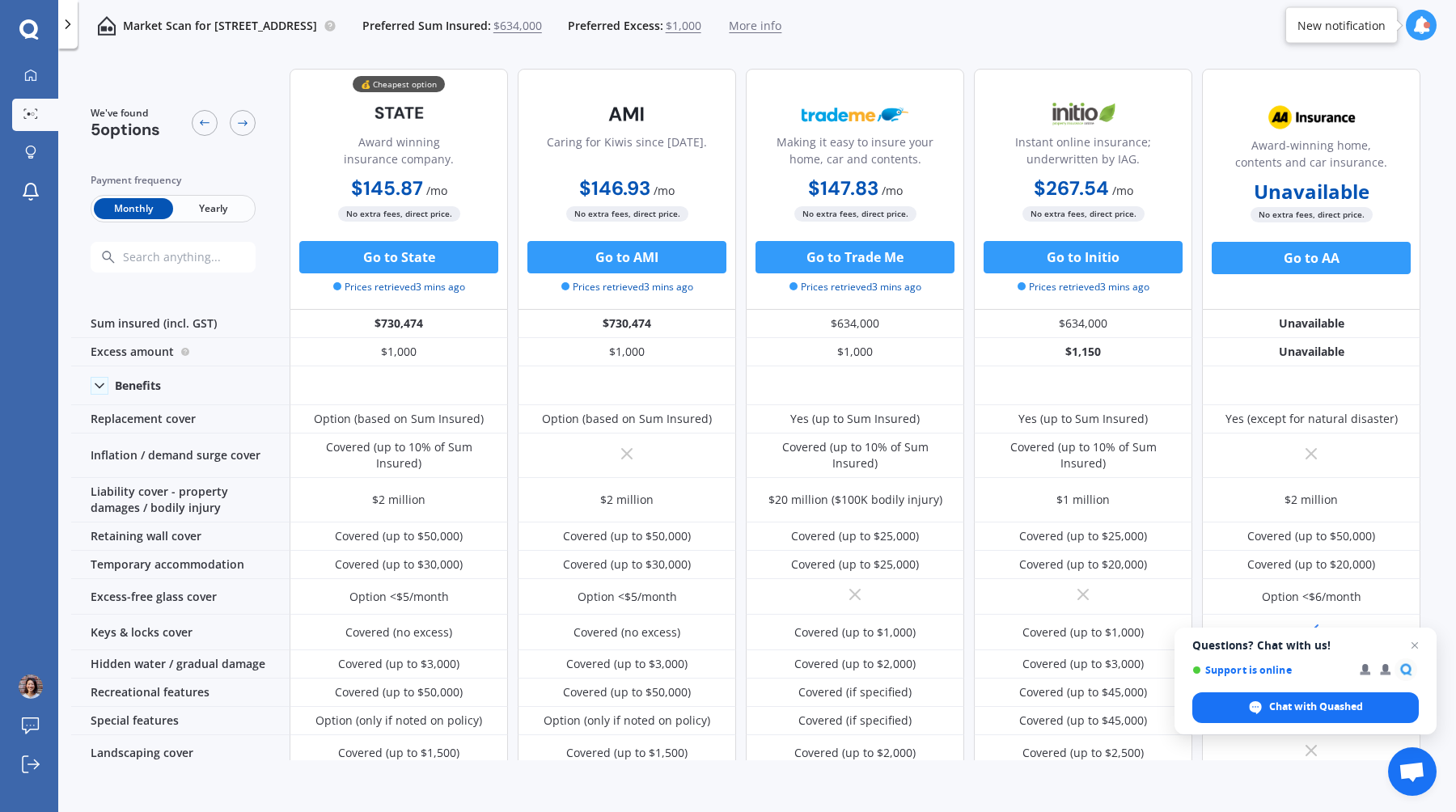
click at [221, 201] on span "Yearly" at bounding box center [212, 209] width 79 height 21
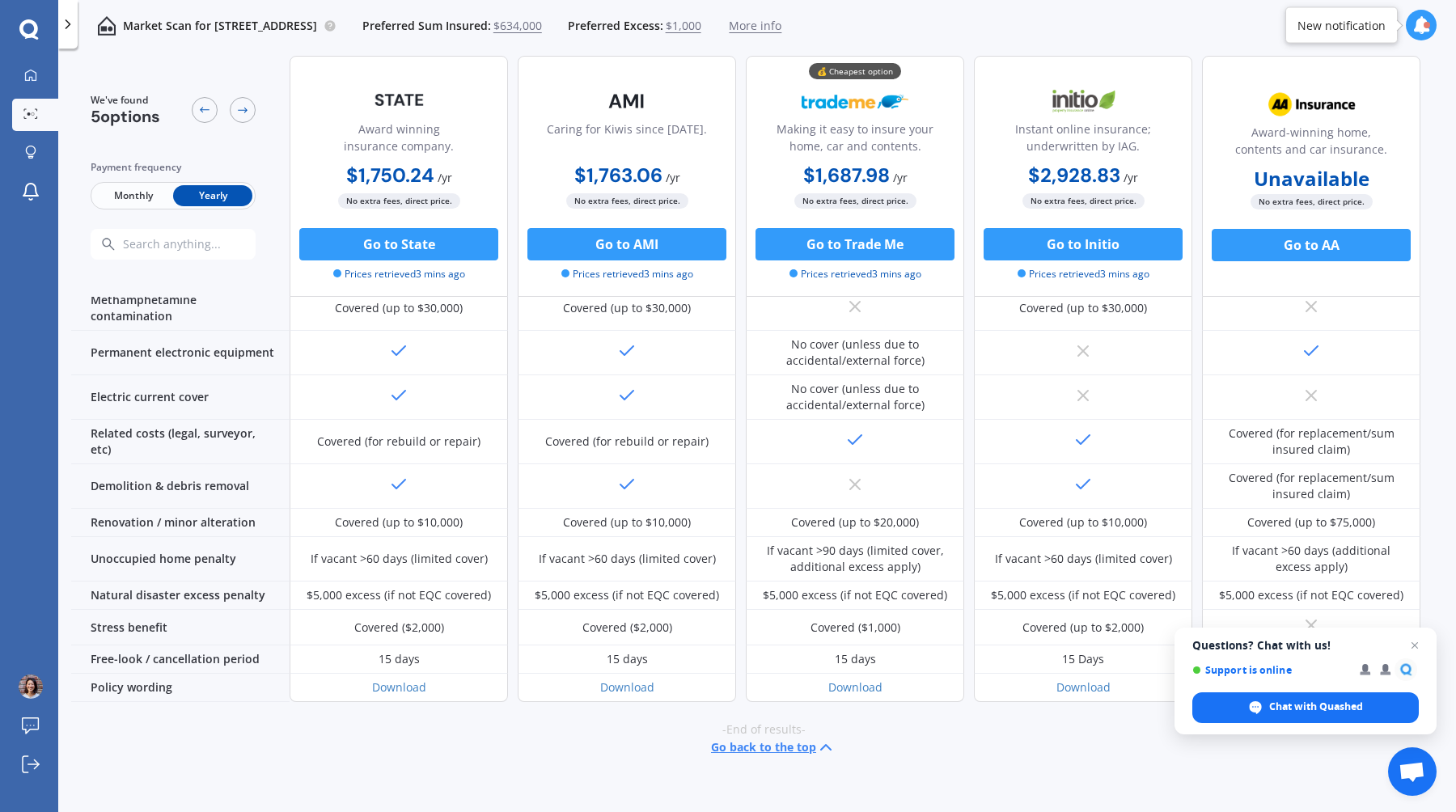
scroll to position [525, 0]
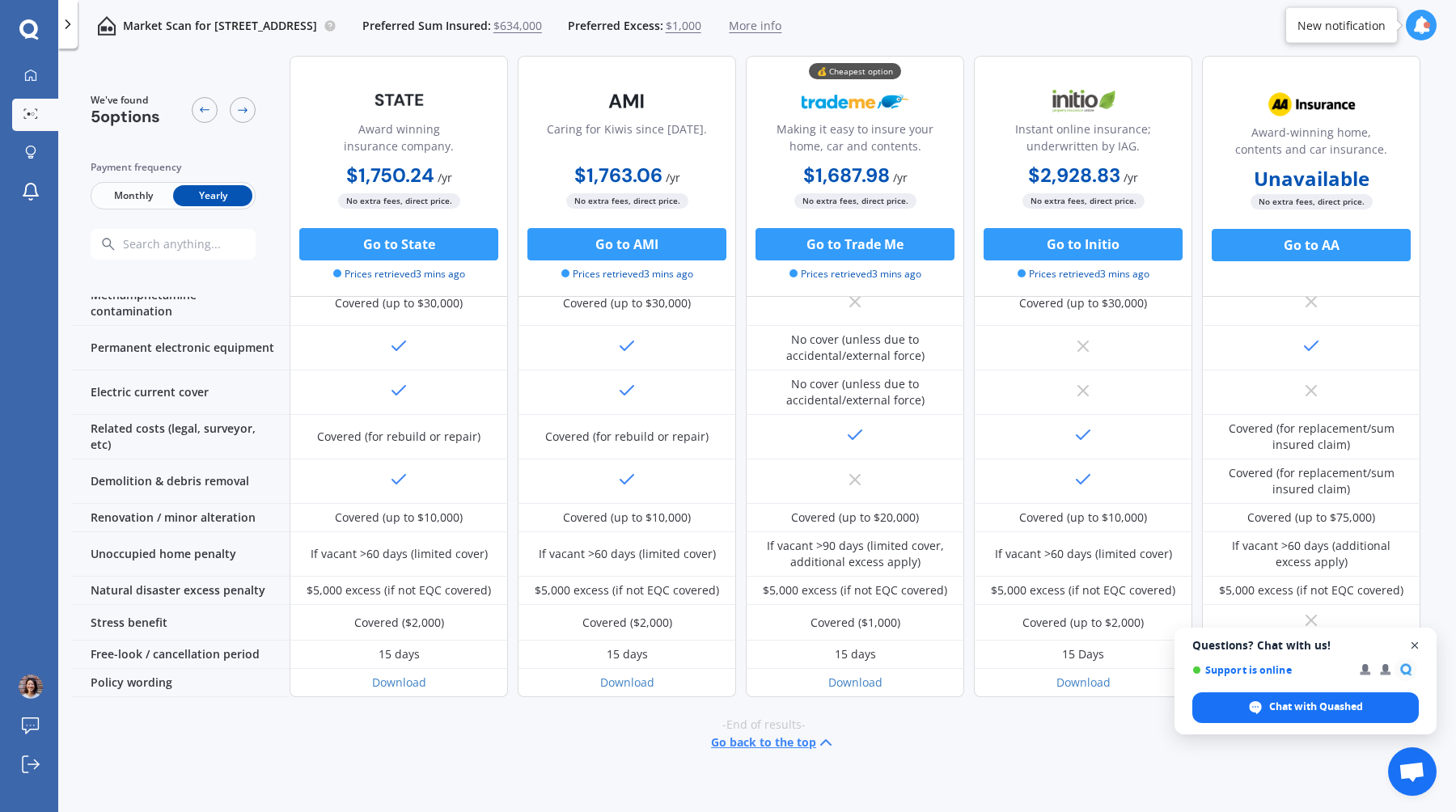
click at [1417, 646] on span "Close chat" at bounding box center [1415, 646] width 20 height 20
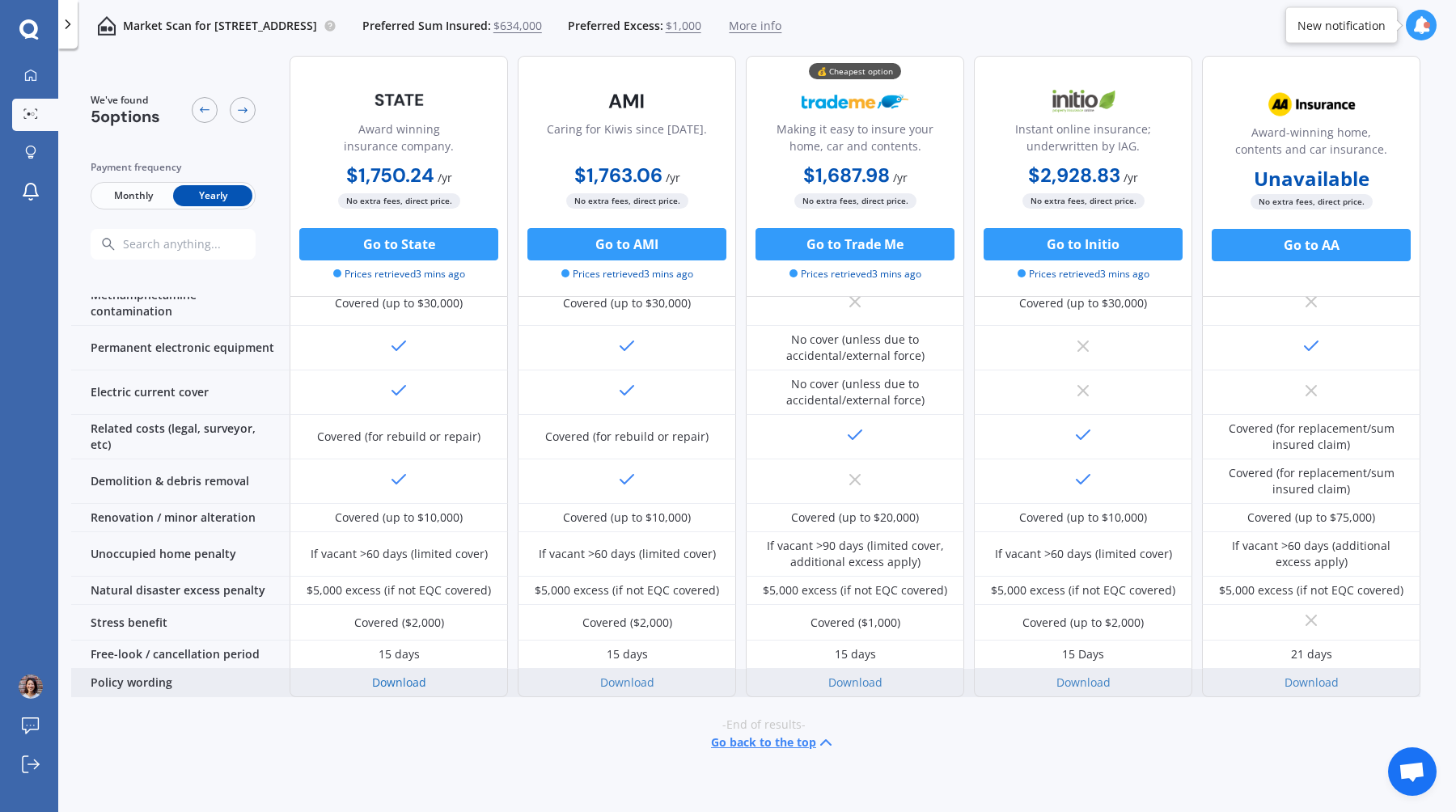
click at [412, 674] on link "Download" at bounding box center [399, 682] width 54 height 15
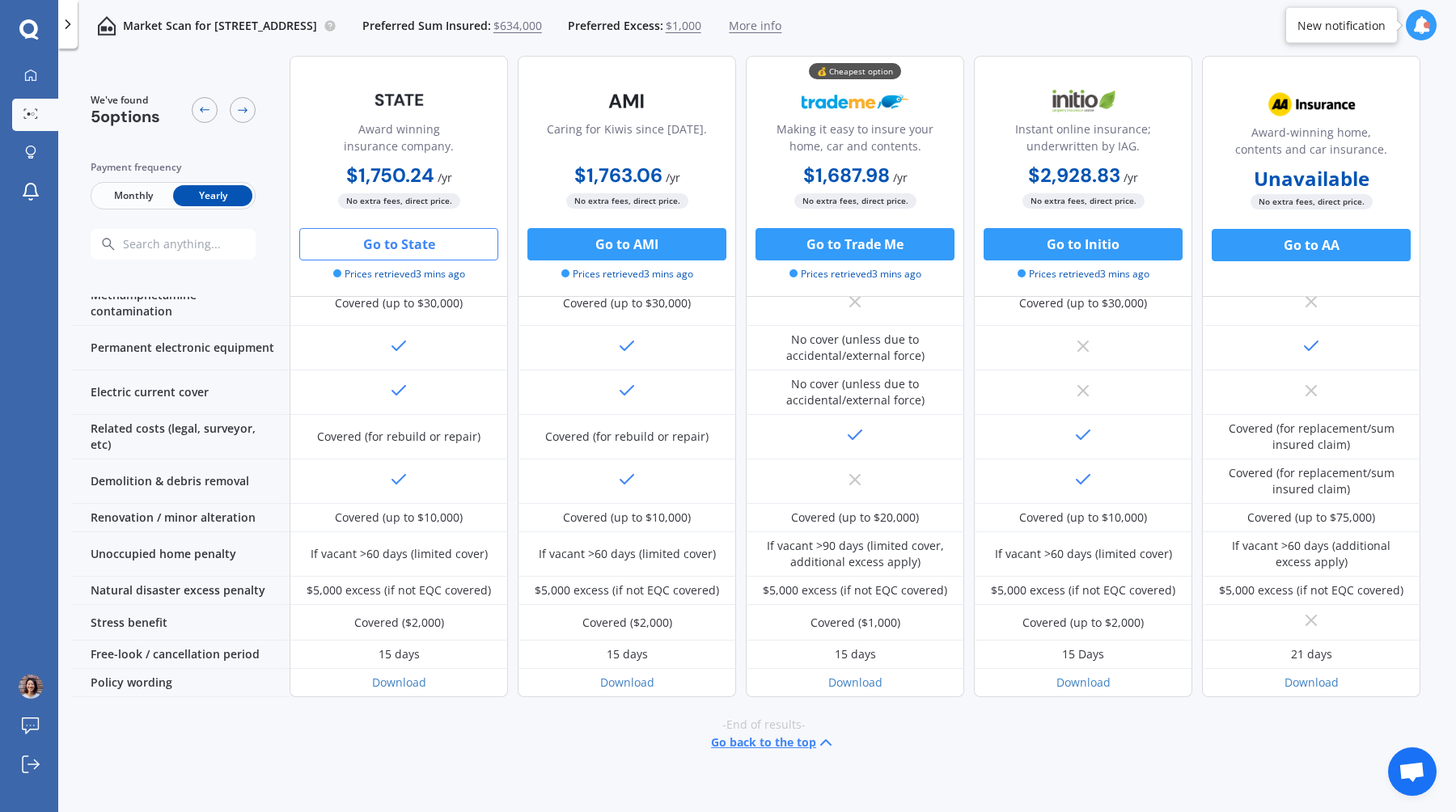
click at [460, 249] on button "Go to State" at bounding box center [399, 244] width 199 height 32
